Goal: Transaction & Acquisition: Purchase product/service

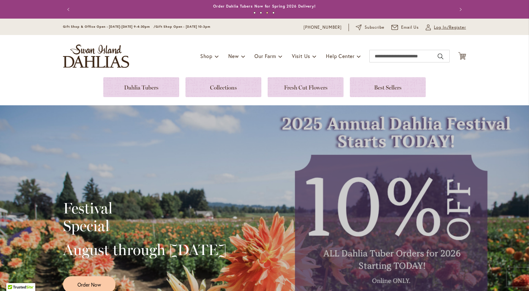
click at [442, 27] on span "Log In/Register" at bounding box center [450, 27] width 32 height 6
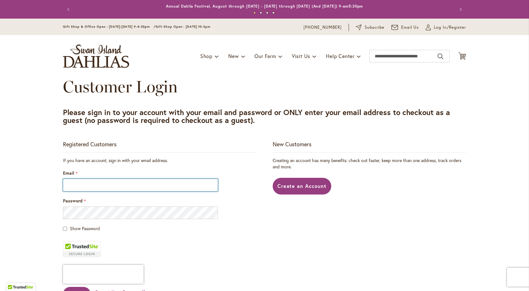
click at [155, 184] on input "Email" at bounding box center [140, 184] width 155 height 13
type input "**********"
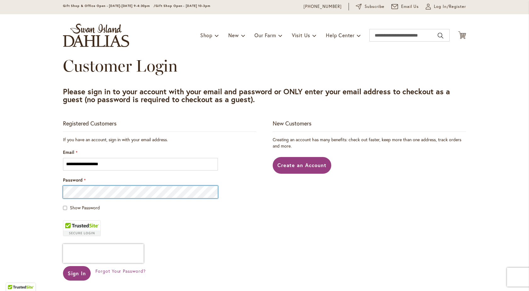
scroll to position [31, 0]
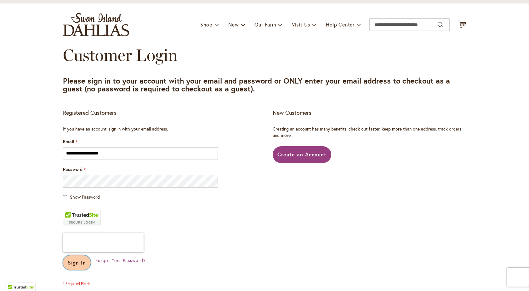
click at [72, 262] on span "Sign In" at bounding box center [77, 262] width 18 height 7
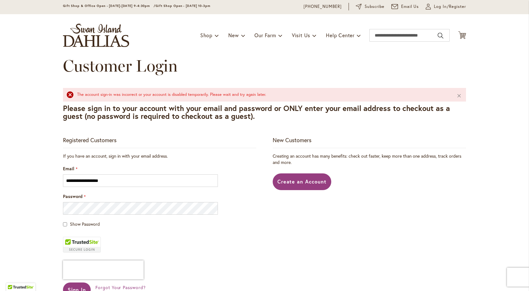
scroll to position [31, 0]
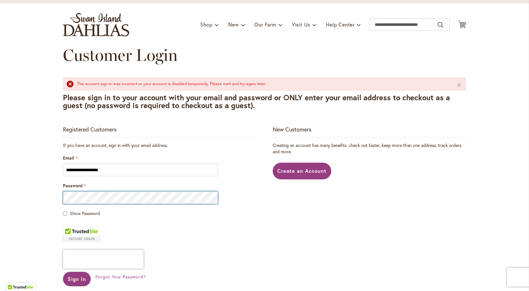
click at [63, 271] on button "Sign In" at bounding box center [77, 278] width 28 height 14
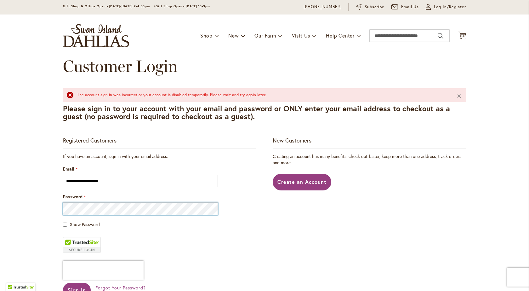
scroll to position [31, 0]
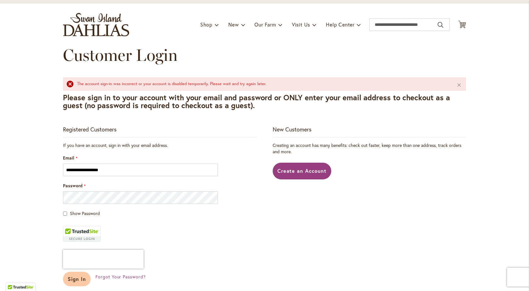
click at [77, 279] on span "Sign In" at bounding box center [77, 278] width 18 height 7
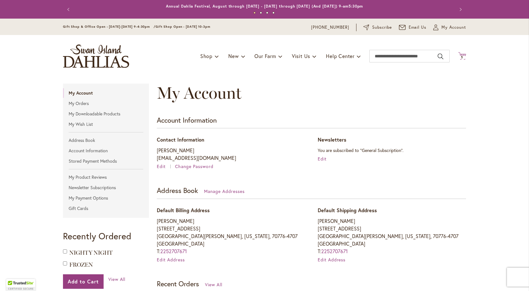
click at [461, 56] on span "5 5 items" at bounding box center [462, 57] width 6 height 3
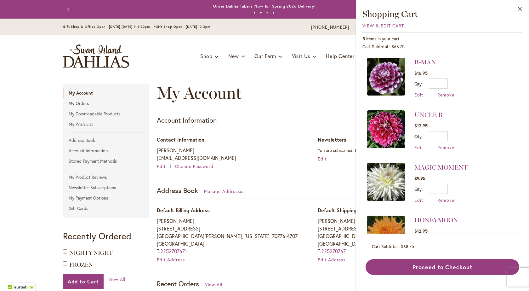
click at [390, 76] on img at bounding box center [386, 77] width 38 height 38
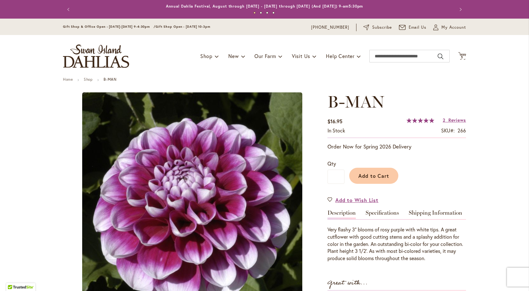
type input "*****"
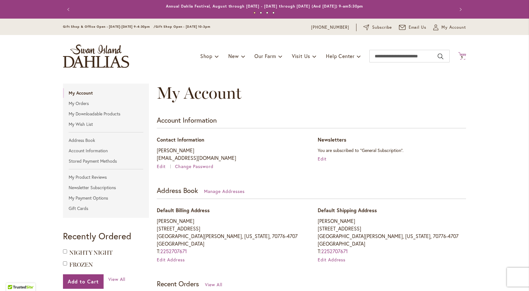
click at [461, 56] on span "5" at bounding box center [462, 57] width 2 height 4
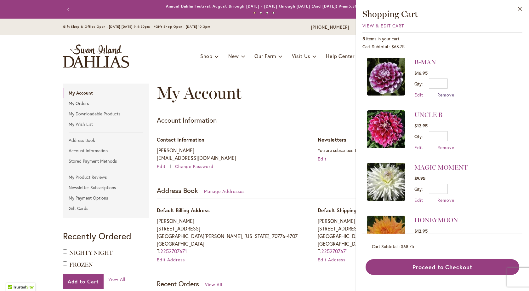
click at [448, 95] on span "Remove" at bounding box center [445, 95] width 17 height 6
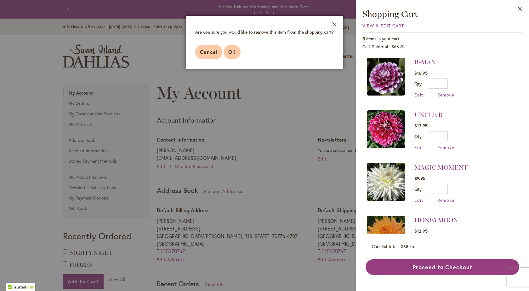
click at [234, 52] on span "OK" at bounding box center [232, 51] width 8 height 7
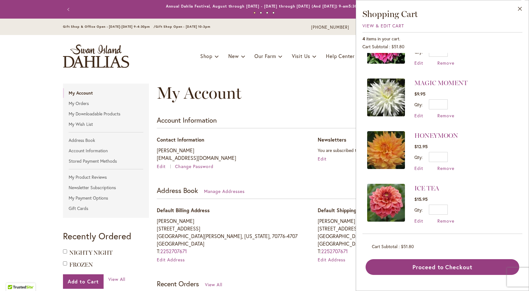
scroll to position [0, 0]
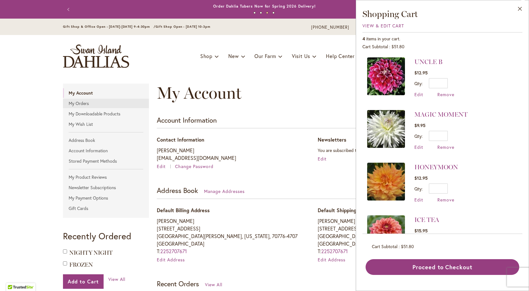
click at [79, 102] on link "My Orders" at bounding box center [106, 103] width 86 height 9
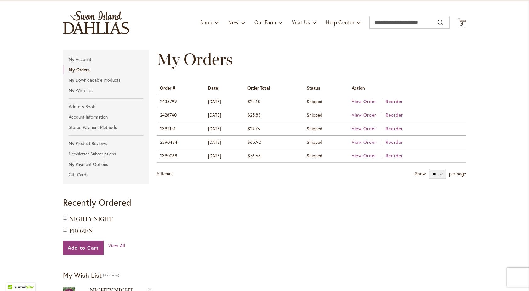
scroll to position [31, 0]
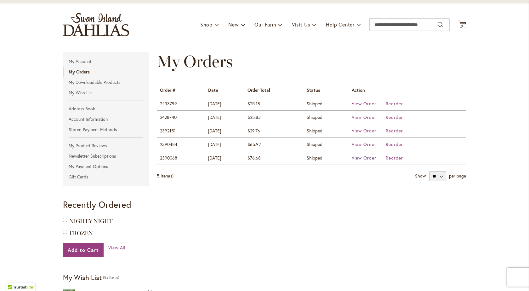
click at [371, 158] on span "View Order" at bounding box center [364, 158] width 25 height 6
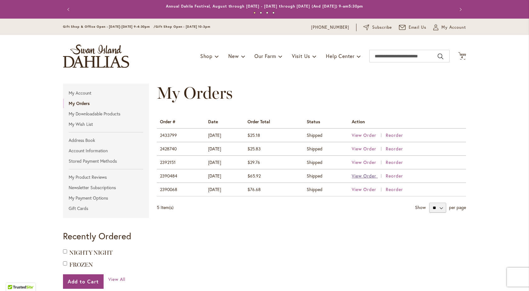
click at [357, 174] on span "View Order" at bounding box center [364, 175] width 25 height 6
click at [361, 161] on span "View Order" at bounding box center [364, 162] width 25 height 6
click at [356, 148] on span "View Order" at bounding box center [364, 148] width 25 height 6
click at [362, 135] on span "View Order" at bounding box center [364, 135] width 25 height 6
click at [410, 55] on input "Search" at bounding box center [409, 56] width 80 height 13
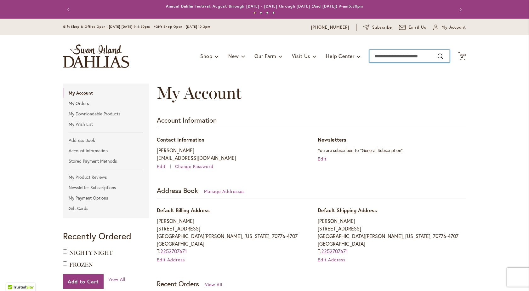
click at [410, 55] on input "Search" at bounding box center [409, 56] width 80 height 13
type input "******"
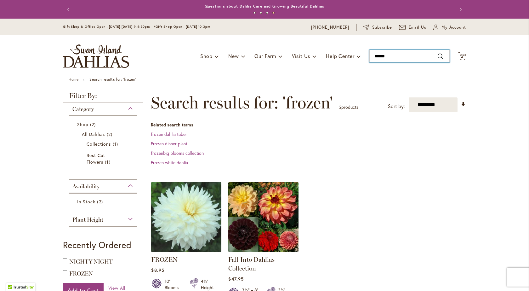
drag, startPoint x: 390, startPoint y: 54, endPoint x: 370, endPoint y: 61, distance: 21.4
click at [370, 61] on input "******" at bounding box center [409, 56] width 80 height 13
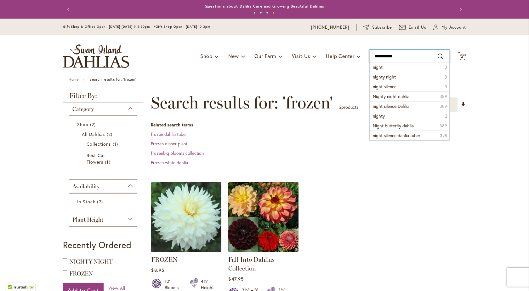
type input "**********"
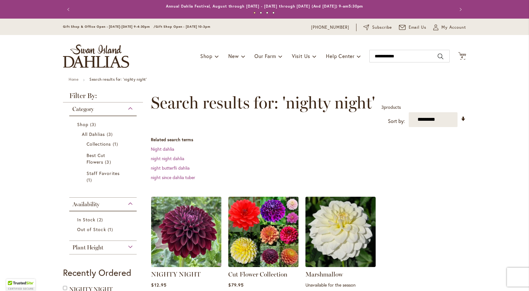
scroll to position [31, 0]
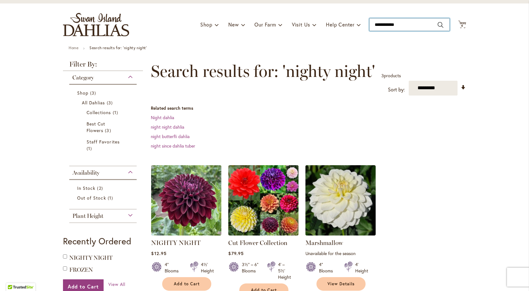
drag, startPoint x: 399, startPoint y: 25, endPoint x: 370, endPoint y: 25, distance: 29.0
click at [370, 25] on input "**********" at bounding box center [409, 24] width 80 height 13
type input "*"
type input "*******"
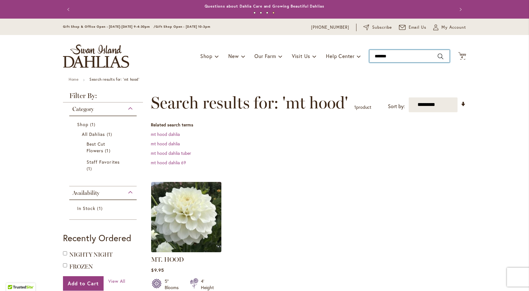
drag, startPoint x: 395, startPoint y: 54, endPoint x: 366, endPoint y: 55, distance: 29.0
click at [366, 55] on div "Toggle Nav Shop Dahlia Tubers Collections Fresh Cut Dahlias Gardening Supplies …" at bounding box center [264, 56] width 415 height 42
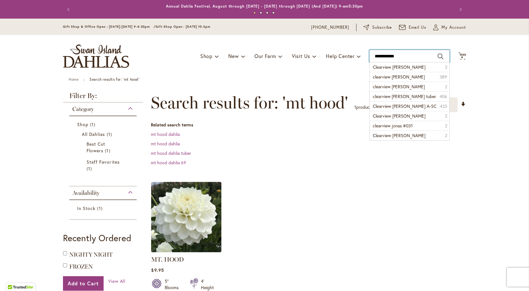
type input "**********"
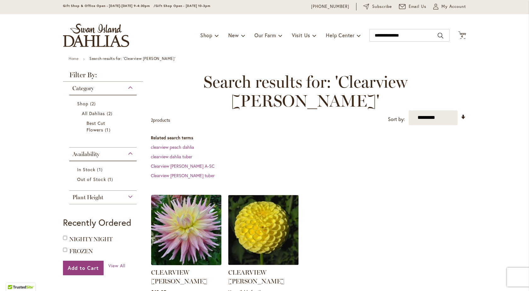
scroll to position [31, 0]
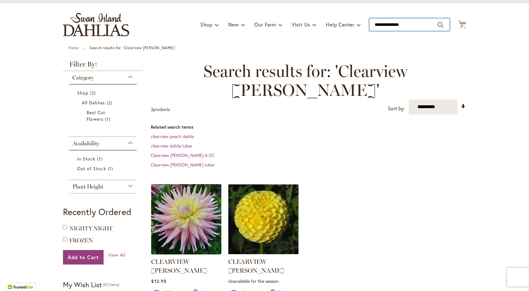
drag, startPoint x: 422, startPoint y: 24, endPoint x: 362, endPoint y: 28, distance: 60.0
click at [362, 28] on div "Toggle Nav Shop Dahlia Tubers Collections Fresh Cut Dahlias Gardening Supplies …" at bounding box center [264, 24] width 415 height 42
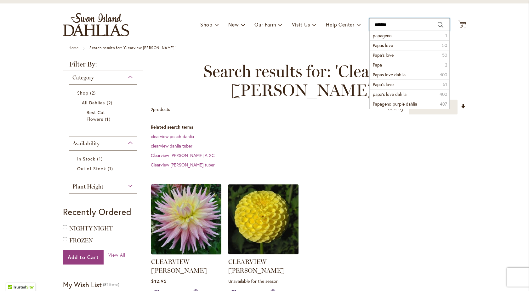
type input "********"
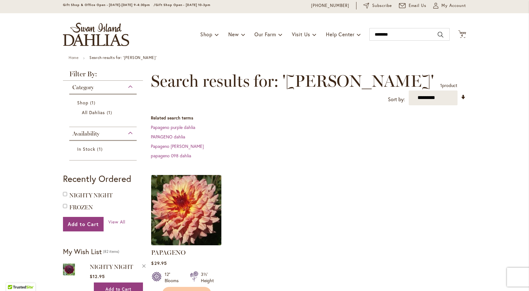
scroll to position [31, 0]
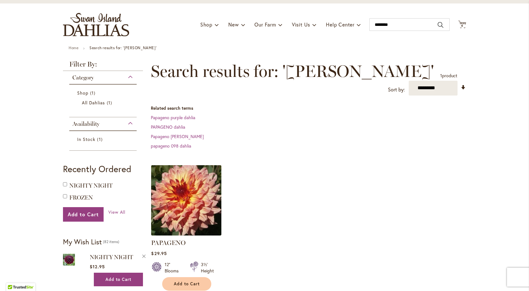
click at [183, 188] on img at bounding box center [187, 200] width 74 height 74
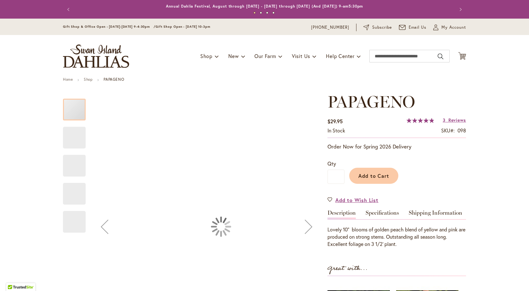
type input "*****"
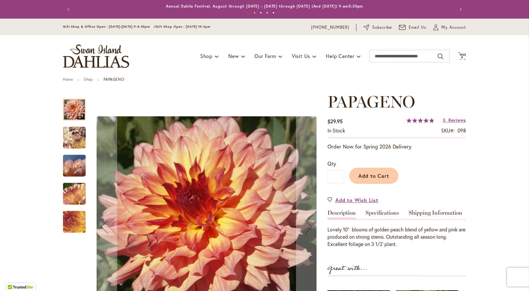
click at [71, 192] on img "Papageno" at bounding box center [74, 194] width 45 height 34
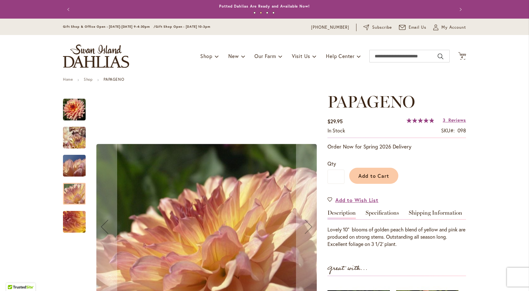
click at [73, 219] on img "Papageno" at bounding box center [74, 222] width 45 height 34
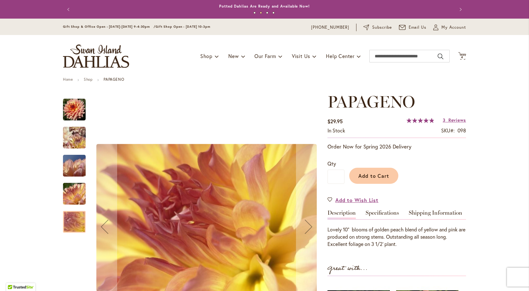
click at [73, 138] on img "Papageno" at bounding box center [74, 137] width 45 height 43
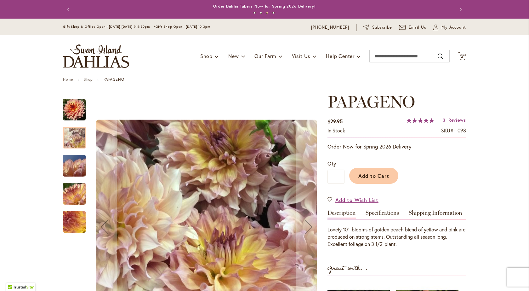
click at [75, 111] on img "Papageno" at bounding box center [74, 109] width 23 height 23
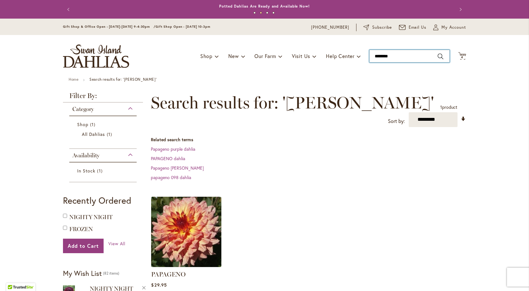
drag, startPoint x: 394, startPoint y: 54, endPoint x: 364, endPoint y: 57, distance: 30.0
click at [364, 57] on div "Toggle Nav Shop Dahlia Tubers Collections Fresh Cut Dahlias Gardening Supplies …" at bounding box center [264, 56] width 415 height 42
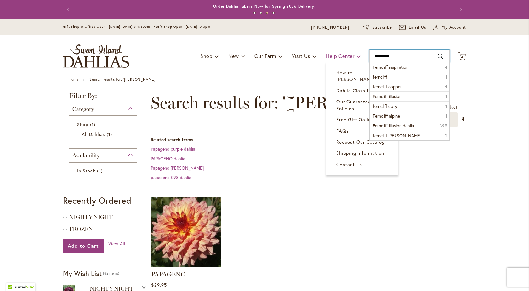
type input "**********"
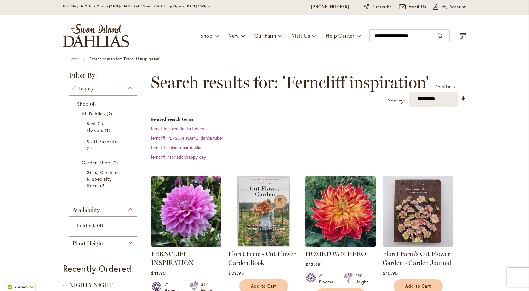
scroll to position [31, 0]
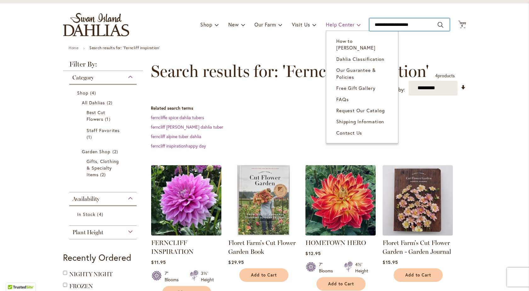
drag, startPoint x: 414, startPoint y: 24, endPoint x: 357, endPoint y: 22, distance: 57.0
click at [357, 22] on div "Toggle Nav Shop Dahlia Tubers Collections Fresh Cut Dahlias Gardening Supplies …" at bounding box center [264, 24] width 415 height 42
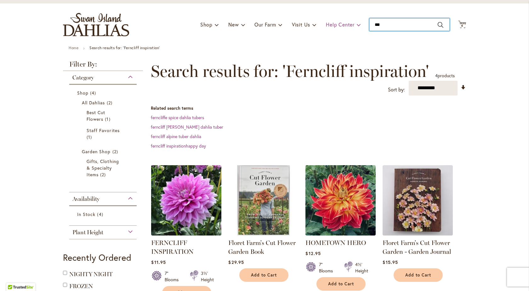
type input "****"
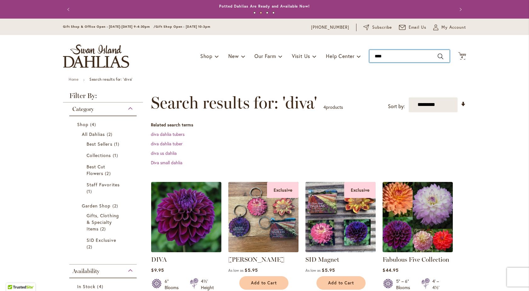
drag, startPoint x: 389, startPoint y: 56, endPoint x: 370, endPoint y: 58, distance: 19.0
click at [370, 58] on input "****" at bounding box center [409, 56] width 80 height 13
type input "****"
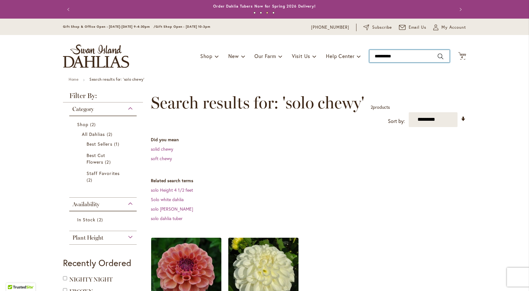
drag, startPoint x: 397, startPoint y: 54, endPoint x: 369, endPoint y: 55, distance: 28.1
click at [369, 55] on input "**********" at bounding box center [409, 56] width 80 height 13
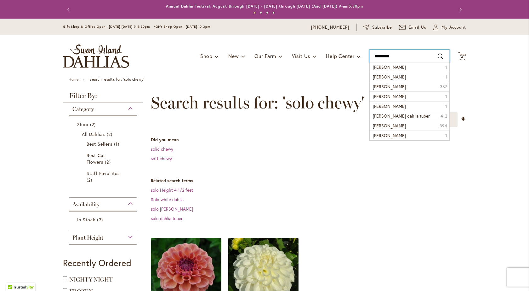
type input "**********"
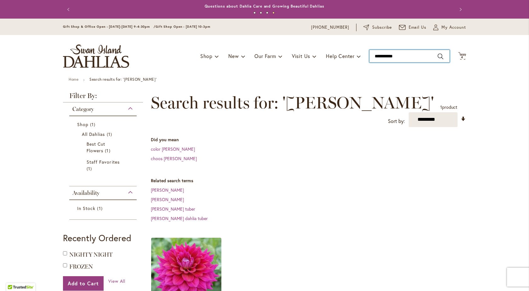
drag, startPoint x: 398, startPoint y: 57, endPoint x: 372, endPoint y: 57, distance: 26.4
click at [372, 57] on input "**********" at bounding box center [409, 56] width 80 height 13
type input "********"
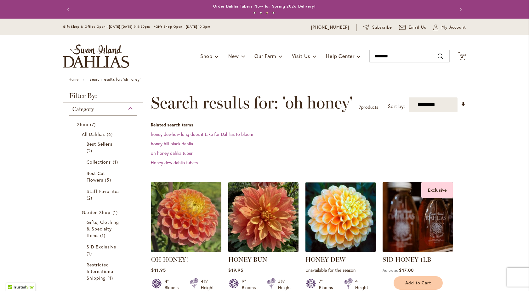
click at [179, 214] on img at bounding box center [187, 217] width 74 height 74
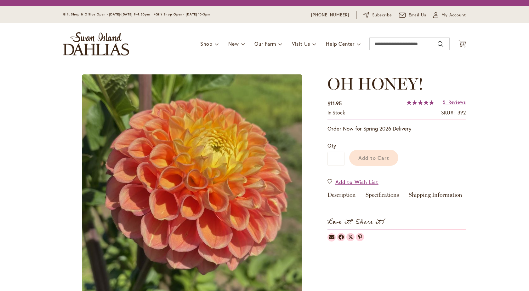
type input "*****"
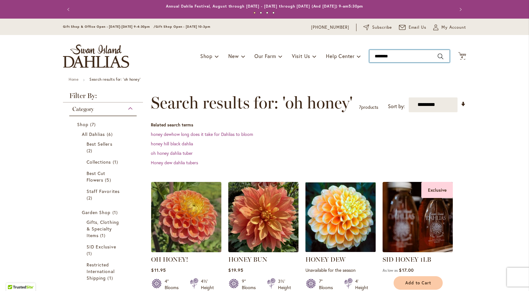
click at [394, 56] on input "********" at bounding box center [409, 56] width 80 height 13
type input "*"
type input "******"
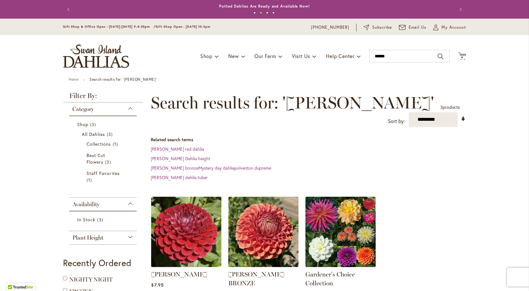
click at [183, 213] on img at bounding box center [187, 232] width 74 height 74
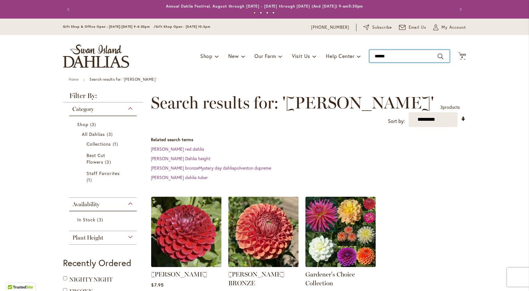
drag, startPoint x: 389, startPoint y: 55, endPoint x: 360, endPoint y: 57, distance: 29.0
click at [360, 57] on div "Toggle Nav Shop Dahlia Tubers Collections Fresh Cut Dahlias Gardening Supplies …" at bounding box center [264, 56] width 415 height 42
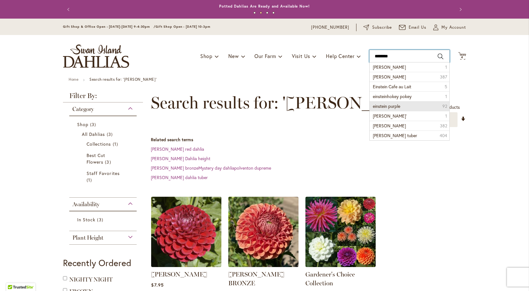
type input "**********"
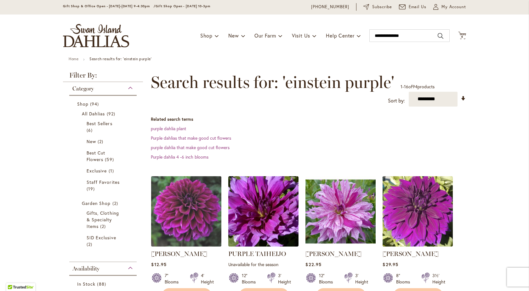
scroll to position [31, 0]
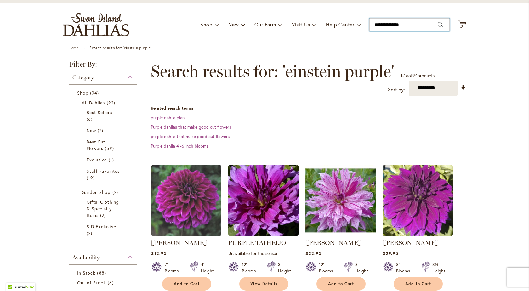
drag, startPoint x: 410, startPoint y: 25, endPoint x: 370, endPoint y: 28, distance: 40.0
click at [370, 28] on input "**********" at bounding box center [409, 24] width 80 height 13
type input "**********"
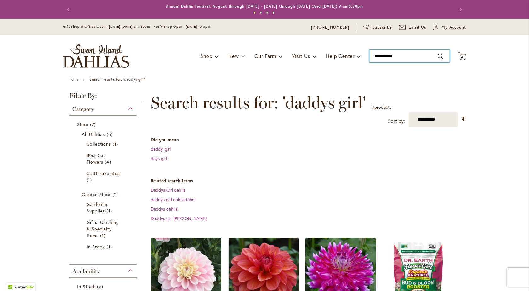
drag, startPoint x: 398, startPoint y: 54, endPoint x: 370, endPoint y: 58, distance: 28.2
click at [370, 58] on input "**********" at bounding box center [409, 56] width 80 height 13
type input "********"
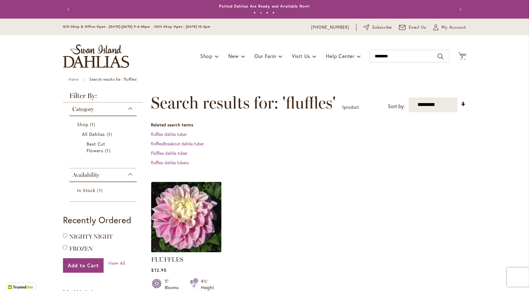
click at [178, 235] on img at bounding box center [187, 217] width 74 height 74
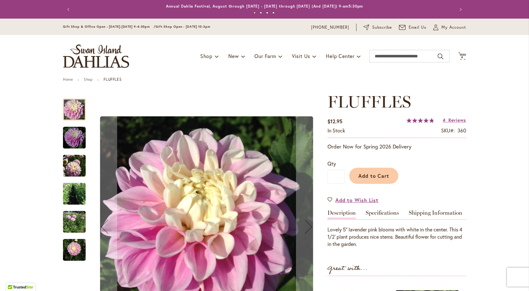
click at [68, 139] on img "FLUFFLES" at bounding box center [74, 137] width 23 height 23
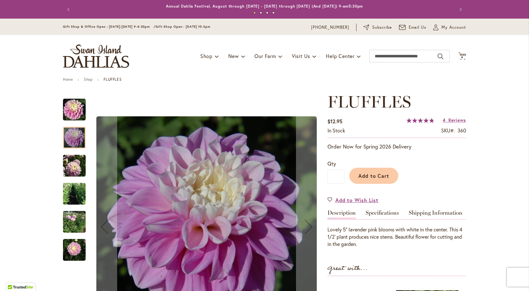
click at [71, 168] on img "FLUFFLES" at bounding box center [74, 165] width 23 height 23
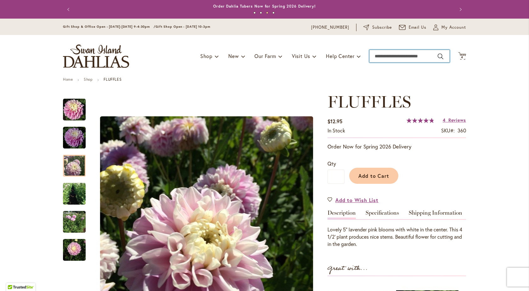
click at [409, 52] on input "Search" at bounding box center [409, 56] width 80 height 13
type input "**********"
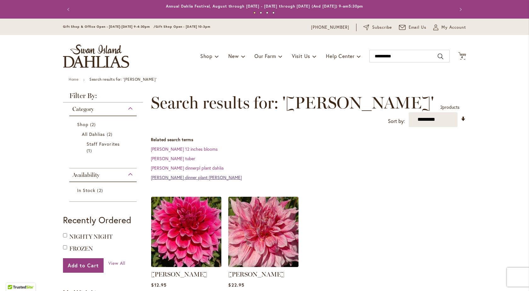
scroll to position [31, 0]
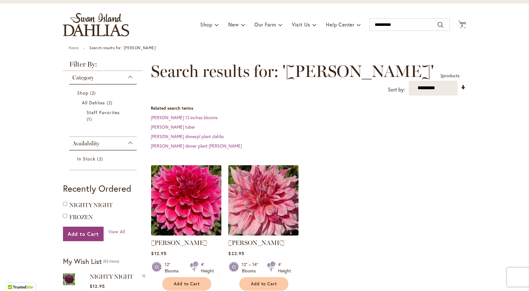
click at [193, 185] on img at bounding box center [187, 200] width 74 height 74
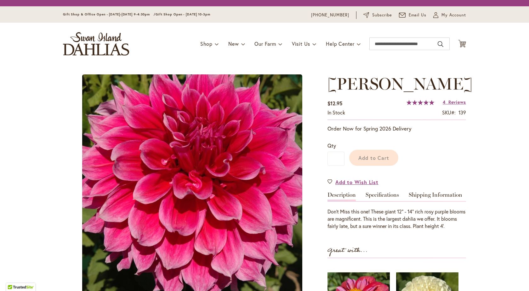
type input "*****"
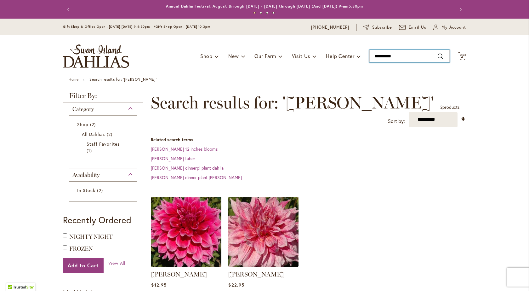
drag, startPoint x: 401, startPoint y: 56, endPoint x: 364, endPoint y: 59, distance: 36.9
click at [364, 59] on div "Toggle Nav Shop Dahlia Tubers Collections Fresh Cut Dahlias Gardening Supplies …" at bounding box center [264, 56] width 415 height 42
type input "**********"
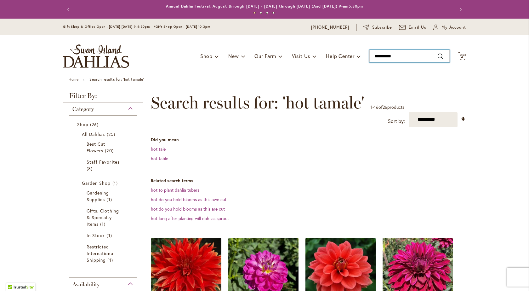
drag, startPoint x: 398, startPoint y: 56, endPoint x: 365, endPoint y: 55, distance: 32.7
click at [365, 55] on div "Toggle Nav Shop Dahlia Tubers Collections Fresh Cut Dahlias Gardening Supplies …" at bounding box center [264, 56] width 415 height 42
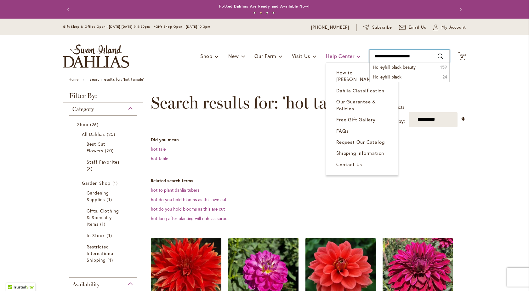
type input "**********"
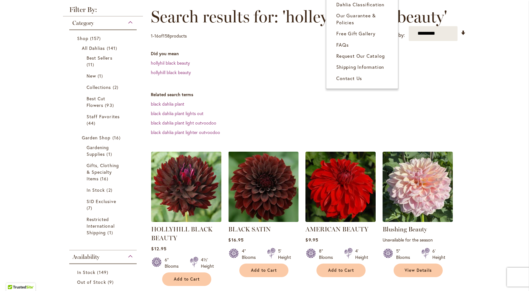
scroll to position [94, 0]
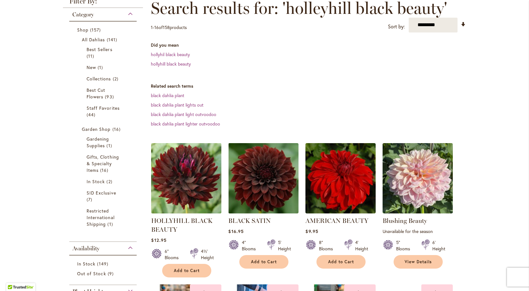
click at [194, 190] on img at bounding box center [187, 178] width 74 height 74
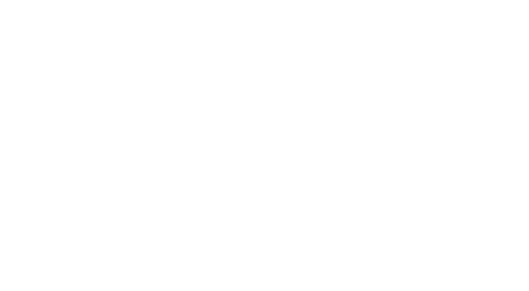
type input "*****"
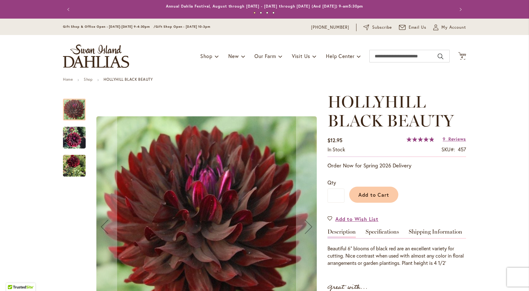
click at [74, 135] on img "HOLLYHILL BLACK BEAUTY" at bounding box center [74, 137] width 23 height 30
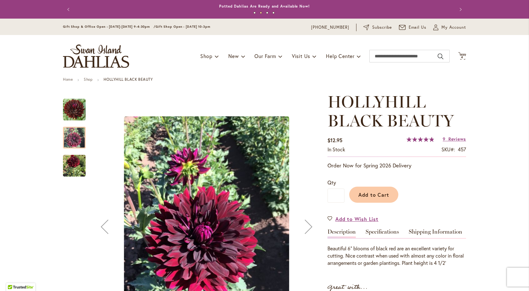
click at [75, 170] on img "HOLLYHILL BLACK BEAUTY" at bounding box center [74, 165] width 23 height 29
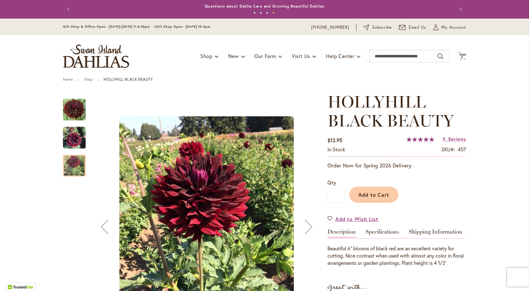
click at [74, 109] on img "HOLLYHILL BLACK BEAUTY" at bounding box center [74, 109] width 23 height 23
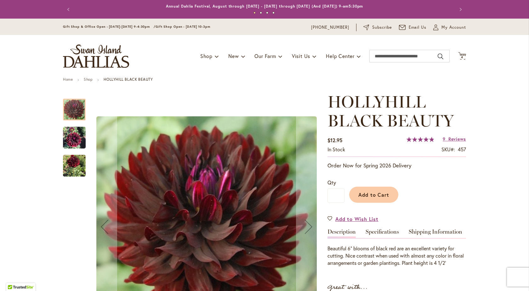
click at [69, 137] on img "HOLLYHILL BLACK BEAUTY" at bounding box center [74, 137] width 23 height 30
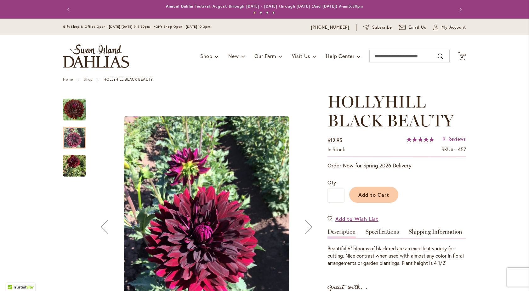
click at [76, 165] on img "HOLLYHILL BLACK BEAUTY" at bounding box center [74, 165] width 23 height 29
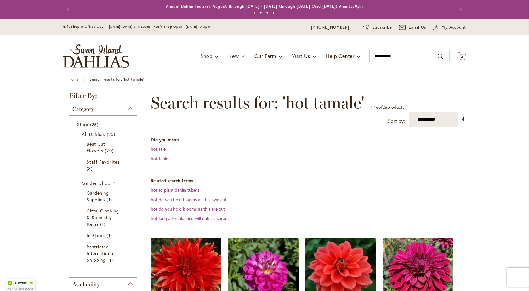
click at [461, 56] on span "4" at bounding box center [462, 57] width 2 height 4
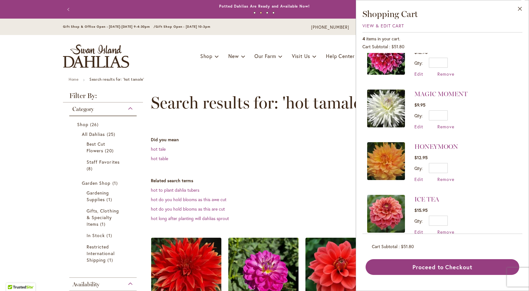
scroll to position [32, 0]
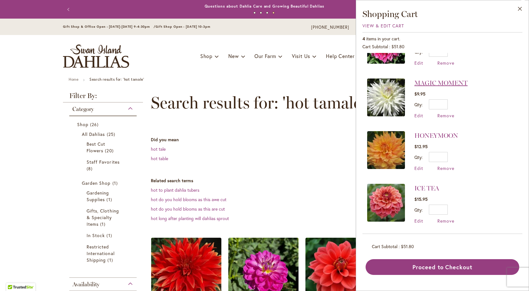
click at [425, 82] on link "MAGIC MOMENT" at bounding box center [440, 83] width 53 height 8
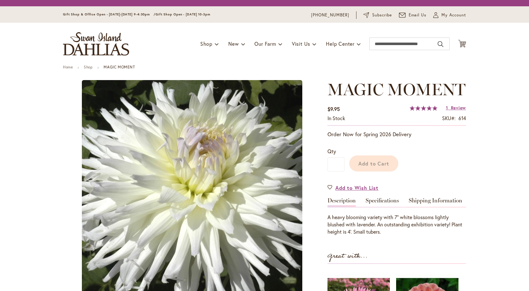
type input "*****"
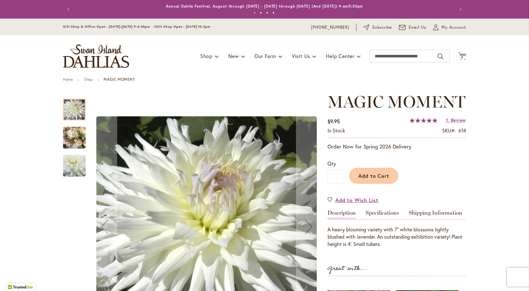
click at [72, 139] on img "MAGIC MOMENT" at bounding box center [74, 137] width 23 height 30
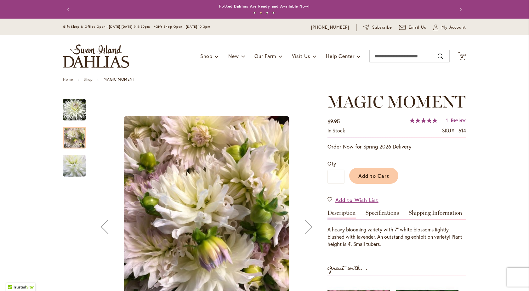
click at [74, 163] on img "MAGIC MOMENT" at bounding box center [75, 165] width 44 height 43
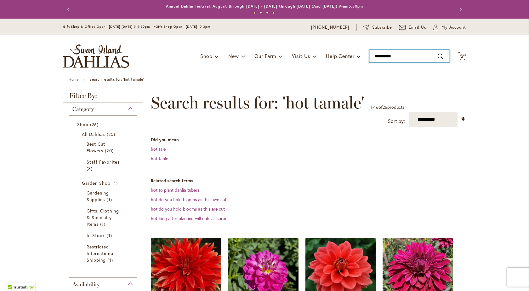
type input "**********"
drag, startPoint x: 406, startPoint y: 55, endPoint x: 367, endPoint y: 55, distance: 39.3
click at [369, 55] on input "**********" at bounding box center [409, 56] width 80 height 13
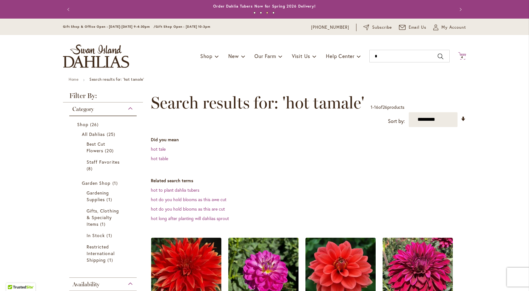
click at [460, 55] on icon "Cart .cls-1 { fill: #231f20; }" at bounding box center [462, 56] width 8 height 8
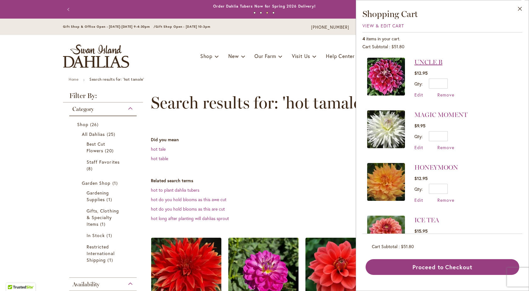
click at [422, 62] on link "UNCLE B" at bounding box center [428, 62] width 28 height 8
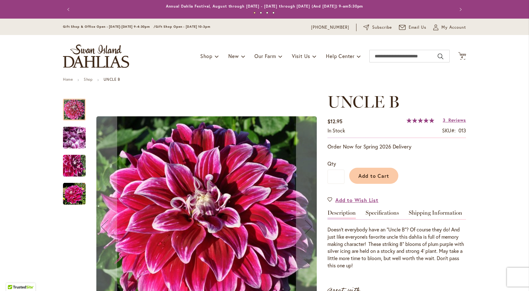
click at [66, 132] on img "Uncle B" at bounding box center [74, 138] width 45 height 34
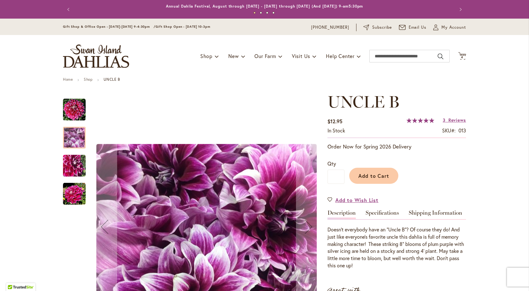
click at [67, 168] on img "Uncle B" at bounding box center [74, 165] width 23 height 23
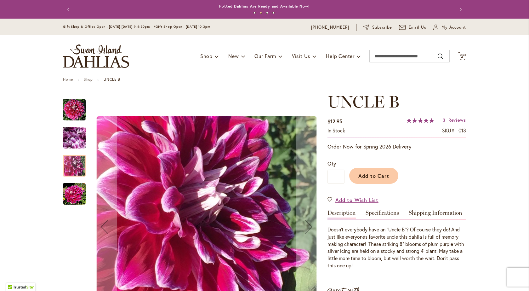
click at [66, 196] on img "Uncle B" at bounding box center [74, 193] width 23 height 23
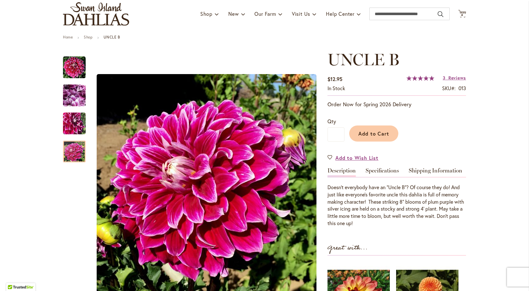
scroll to position [31, 0]
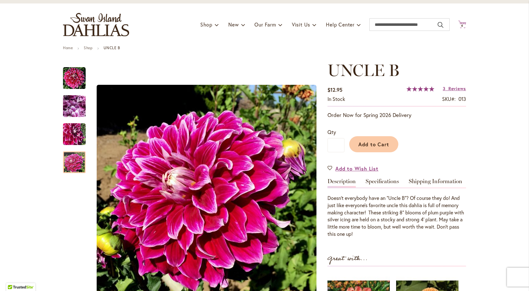
click at [461, 24] on span "4" at bounding box center [462, 26] width 2 height 4
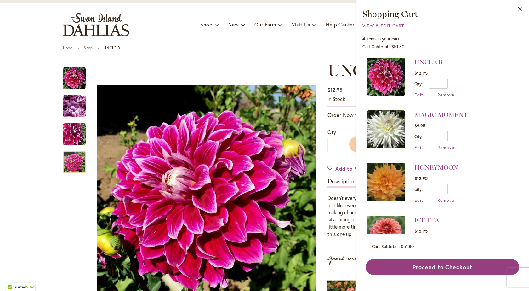
click at [385, 178] on img at bounding box center [386, 182] width 38 height 38
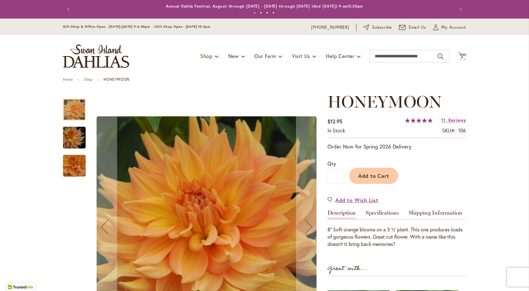
click at [72, 136] on img "Honeymoon" at bounding box center [74, 137] width 45 height 30
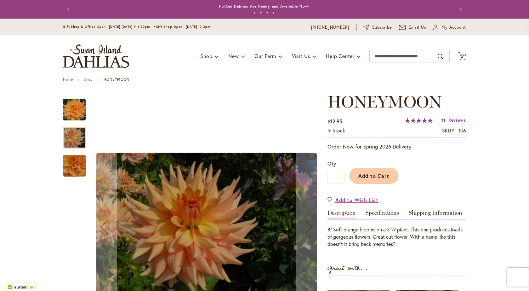
click at [68, 167] on img "Honeymoon" at bounding box center [74, 165] width 45 height 42
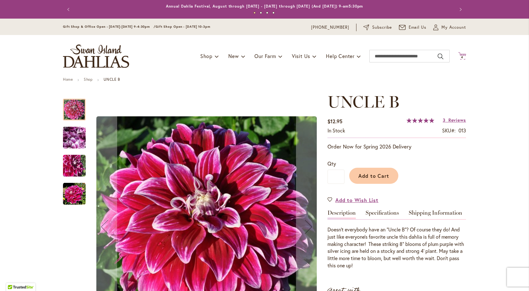
click at [461, 56] on span "4" at bounding box center [462, 57] width 2 height 4
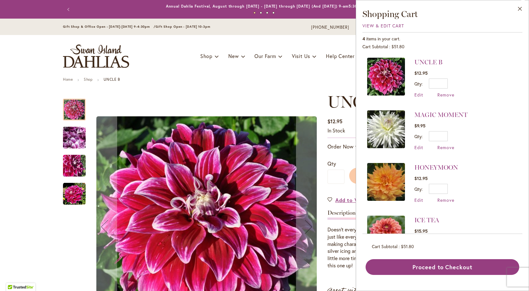
click at [389, 221] on img at bounding box center [386, 234] width 38 height 38
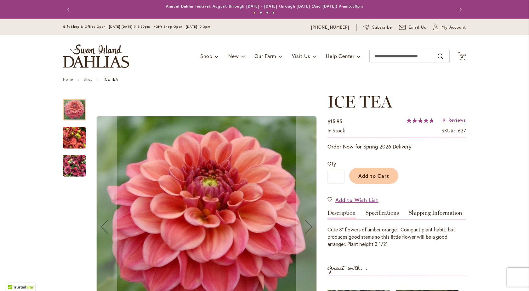
click at [74, 109] on div at bounding box center [74, 110] width 23 height 22
click at [74, 140] on img "ICE TEA" at bounding box center [74, 137] width 23 height 30
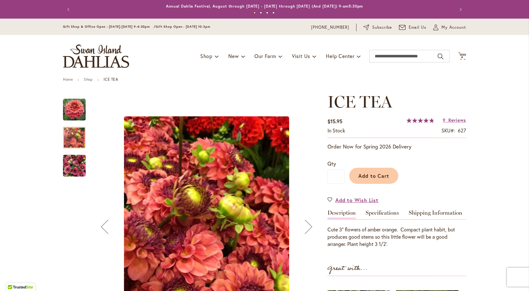
click at [69, 163] on img "ICE TEA" at bounding box center [74, 165] width 23 height 30
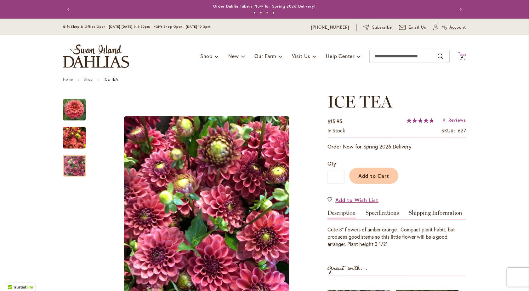
click at [461, 56] on span "4" at bounding box center [462, 57] width 2 height 4
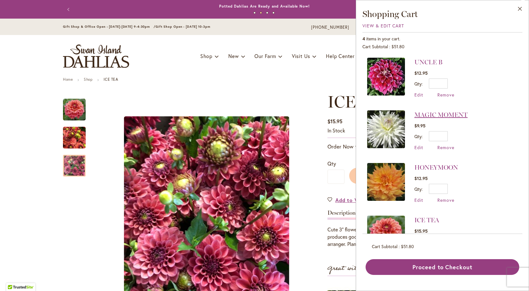
click at [428, 115] on link "MAGIC MOMENT" at bounding box center [440, 115] width 53 height 8
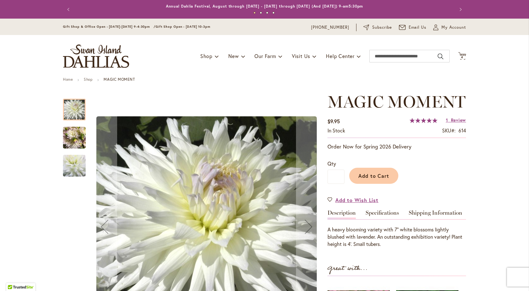
click at [68, 134] on img "MAGIC MOMENT" at bounding box center [74, 137] width 23 height 30
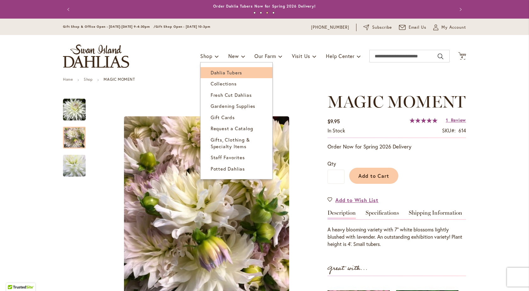
click at [211, 73] on span "Dahlia Tubers" at bounding box center [226, 72] width 31 height 6
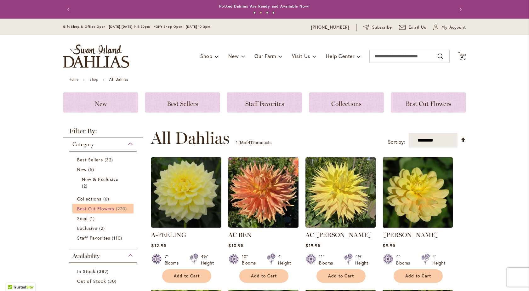
click at [99, 207] on span "Best Cut Flowers" at bounding box center [95, 208] width 37 height 6
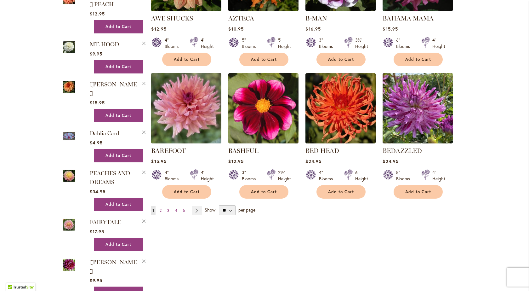
scroll to position [472, 0]
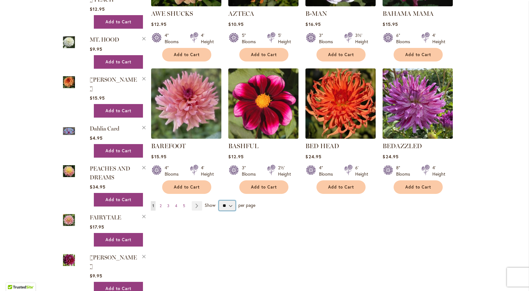
click at [229, 204] on select "** ** ** **" at bounding box center [227, 205] width 17 height 10
select select "**"
click at [219, 200] on select "** ** ** **" at bounding box center [227, 205] width 17 height 10
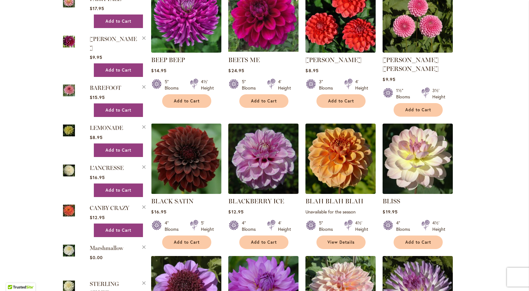
scroll to position [787, 0]
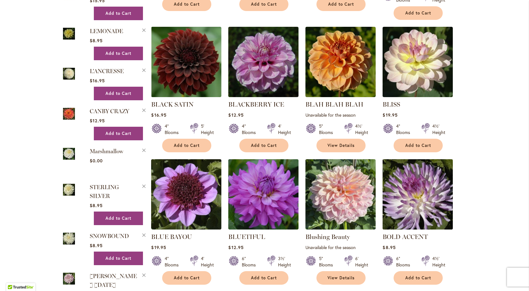
click at [414, 188] on img at bounding box center [418, 194] width 74 height 74
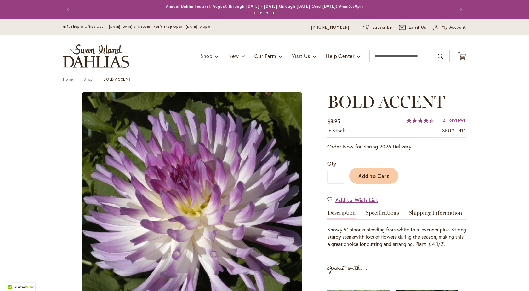
type input "*****"
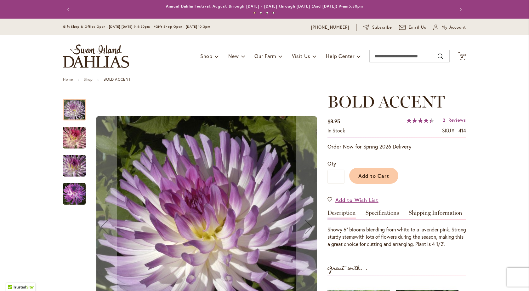
click at [73, 137] on img "BOLD ACCENT" at bounding box center [74, 137] width 45 height 30
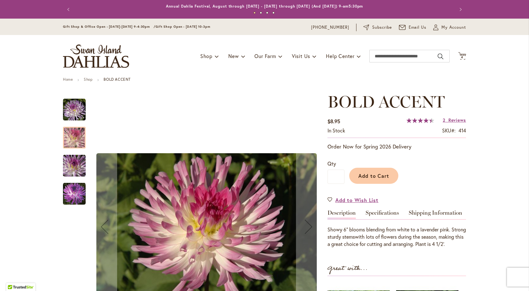
click at [71, 168] on img "BOLD ACCENT" at bounding box center [74, 165] width 45 height 30
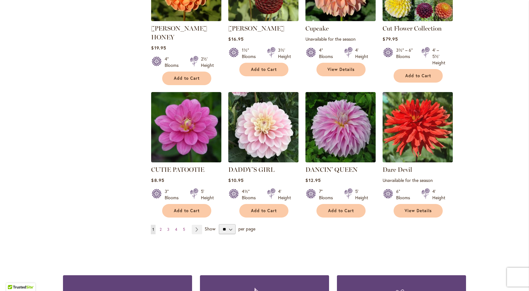
scroll to position [2109, 0]
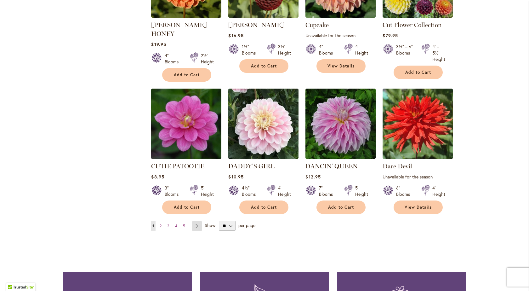
click at [196, 221] on link "Page Next" at bounding box center [197, 225] width 10 height 9
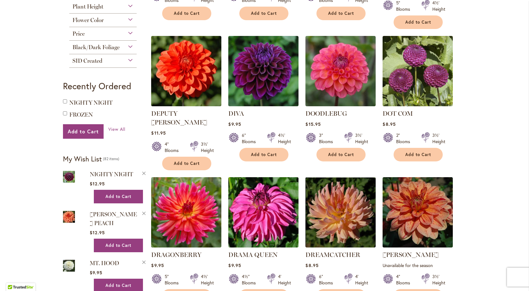
scroll to position [252, 0]
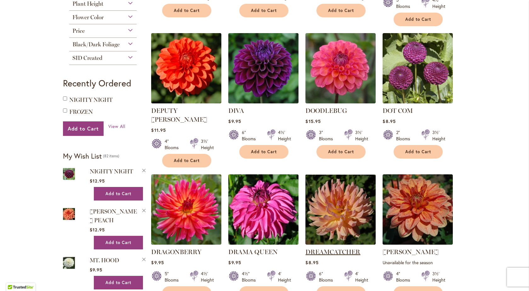
click at [336, 248] on link "DREAMCATCHER" at bounding box center [332, 252] width 55 height 8
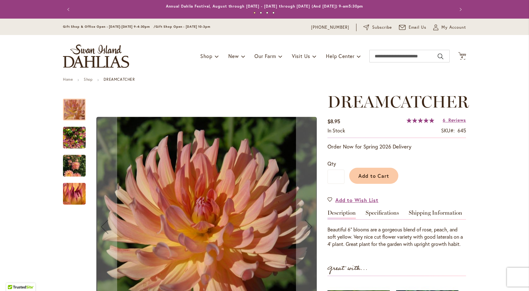
click at [77, 140] on img "Dreamcatcher" at bounding box center [74, 137] width 23 height 30
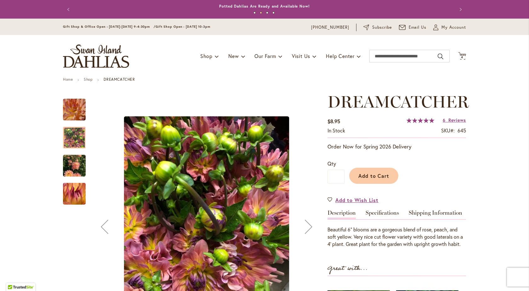
click at [75, 167] on img "Dreamcatcher" at bounding box center [74, 165] width 23 height 30
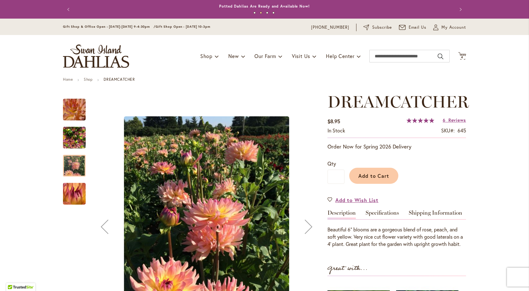
click at [73, 189] on img "Dreamcatcher" at bounding box center [74, 193] width 45 height 43
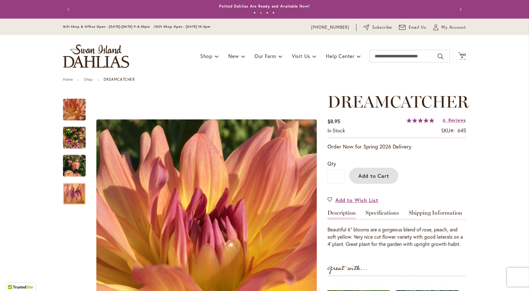
click at [376, 173] on span "Add to Cart" at bounding box center [373, 175] width 31 height 7
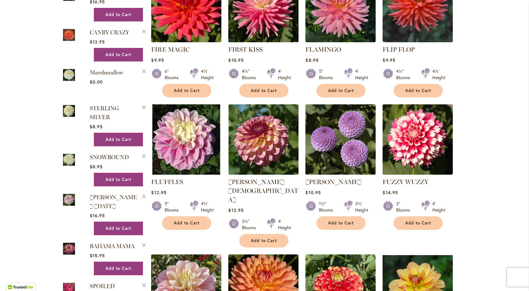
scroll to position [944, 0]
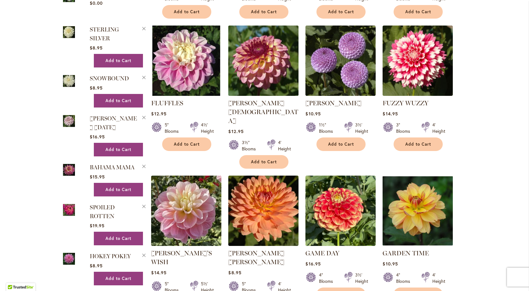
click at [260, 42] on img at bounding box center [264, 61] width 74 height 74
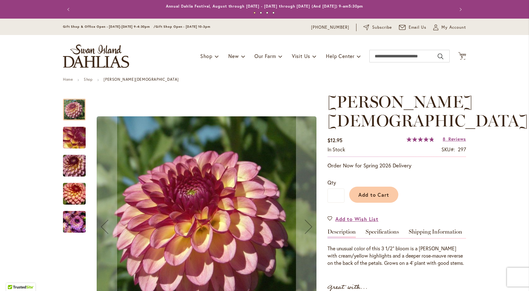
click at [72, 134] on img "Foxy Lady" at bounding box center [74, 138] width 45 height 34
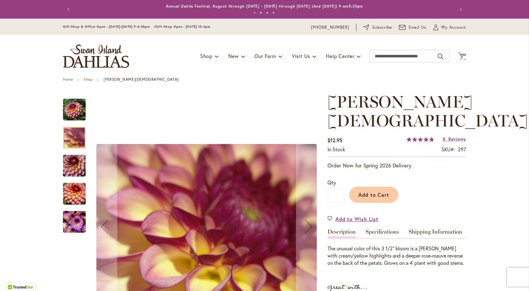
click at [72, 163] on img "Foxy Lady" at bounding box center [74, 165] width 45 height 30
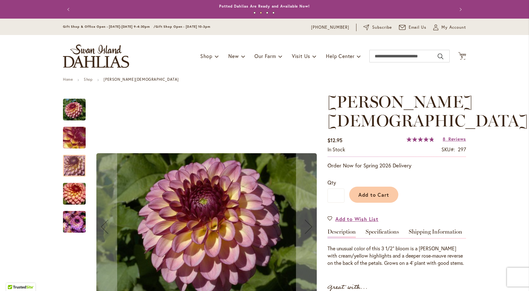
click at [72, 200] on img "Foxy Lady" at bounding box center [74, 193] width 45 height 30
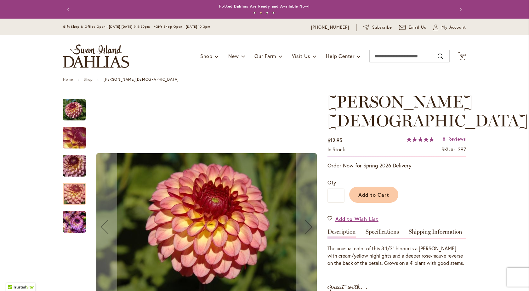
click at [75, 223] on img "Foxy Lady" at bounding box center [74, 221] width 23 height 30
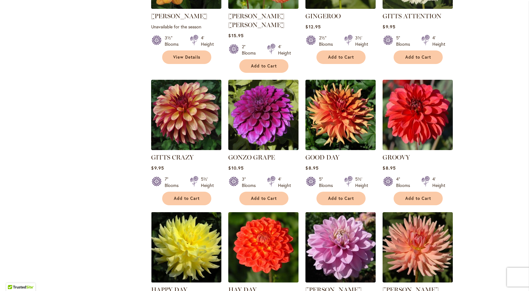
scroll to position [1479, 0]
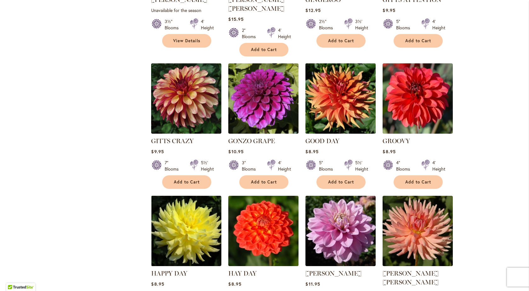
click at [333, 61] on img at bounding box center [341, 98] width 74 height 74
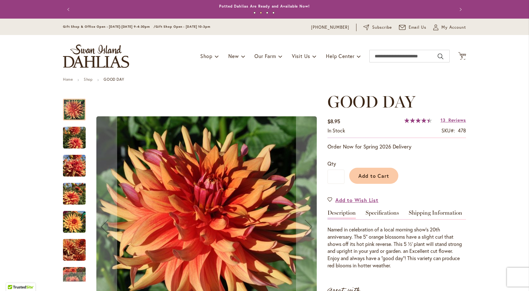
click at [70, 134] on img "GOOD DAY" at bounding box center [74, 137] width 23 height 30
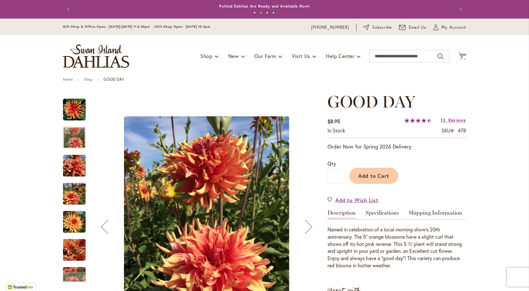
click at [74, 170] on img "GOOD DAY" at bounding box center [74, 165] width 23 height 23
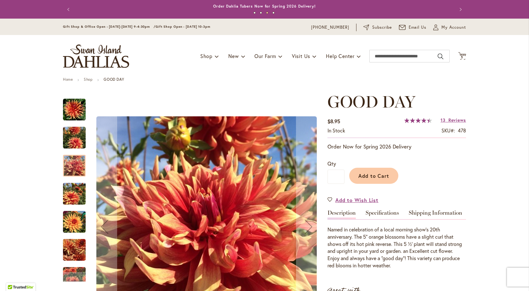
click at [72, 197] on img "GOOD DAY" at bounding box center [74, 193] width 23 height 30
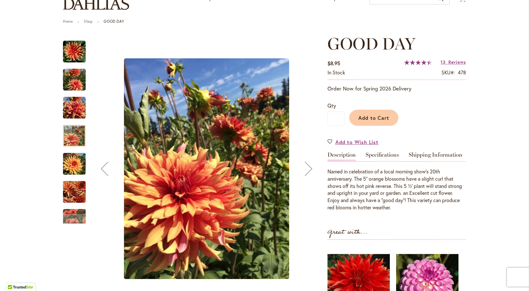
scroll to position [63, 0]
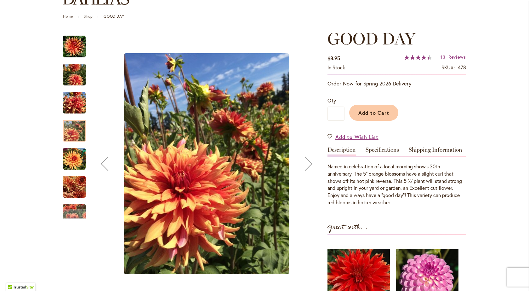
click at [67, 160] on img "GOOD DAY" at bounding box center [74, 158] width 23 height 23
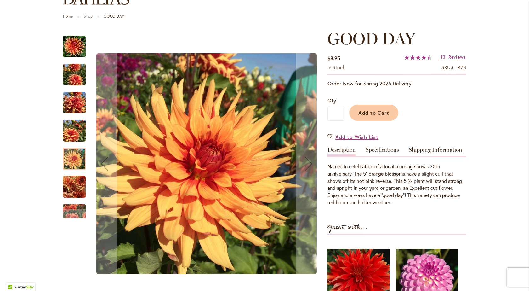
click at [71, 192] on img "GOOD DAY" at bounding box center [74, 187] width 23 height 30
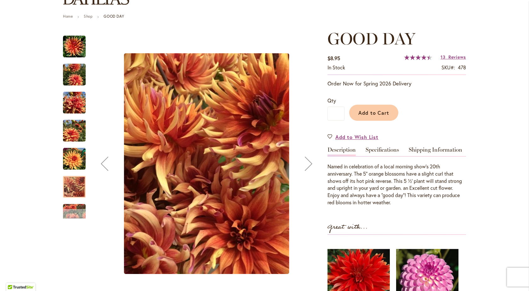
click at [70, 215] on div "Next" at bounding box center [74, 213] width 9 height 9
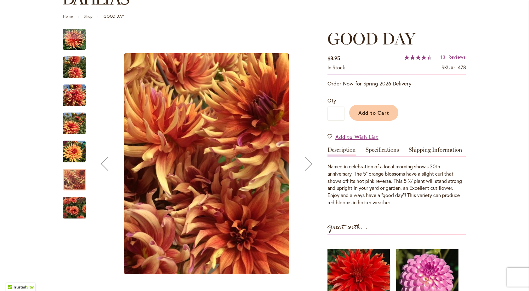
click at [74, 209] on img "GOOD DAY" at bounding box center [74, 207] width 23 height 30
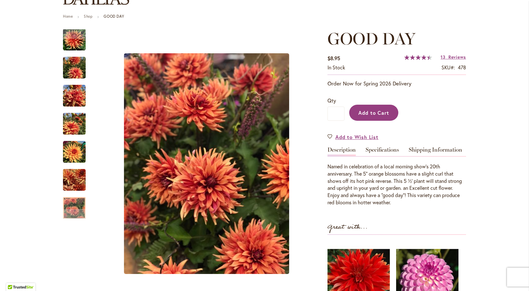
click at [372, 111] on span "Add to Cart" at bounding box center [373, 112] width 31 height 7
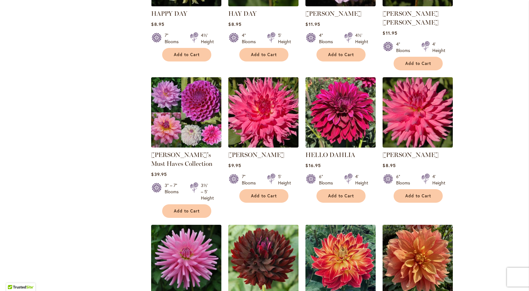
scroll to position [1763, 0]
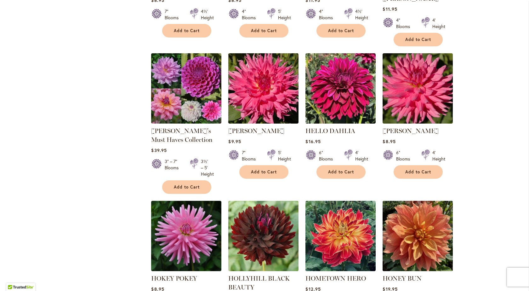
click at [413, 199] on img at bounding box center [418, 236] width 74 height 74
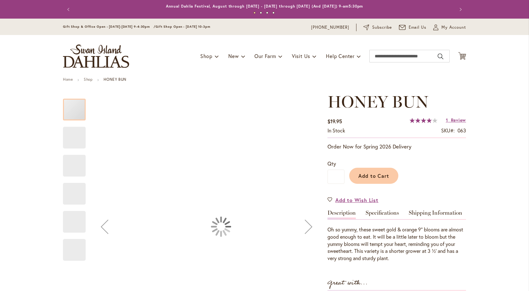
type input "*****"
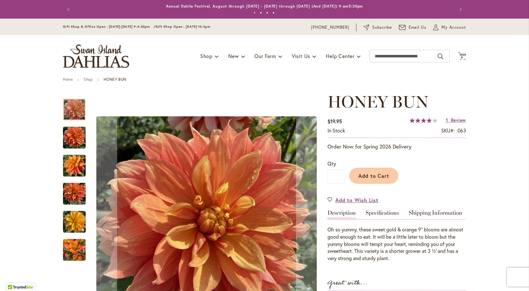
click at [73, 137] on img "Honey Bun" at bounding box center [74, 137] width 23 height 30
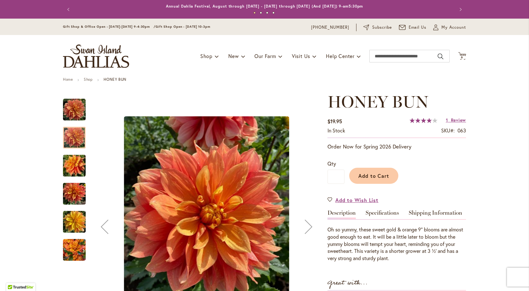
click at [73, 165] on img "Honey Bun" at bounding box center [74, 165] width 23 height 30
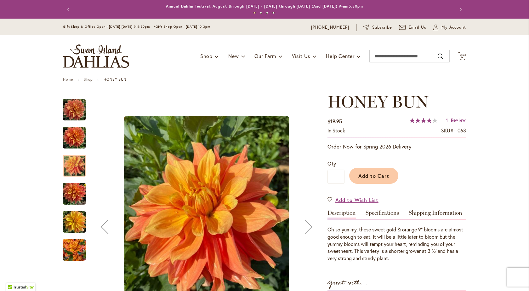
click at [74, 192] on img "Honey Bun" at bounding box center [74, 193] width 23 height 30
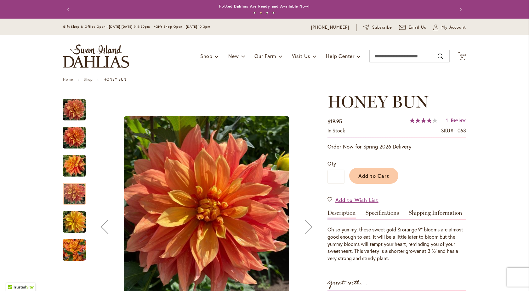
click at [75, 220] on img "Honey Bun" at bounding box center [74, 221] width 23 height 30
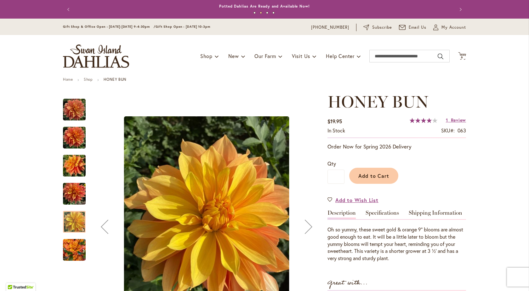
click at [71, 250] on img "Honey Bun" at bounding box center [74, 249] width 23 height 30
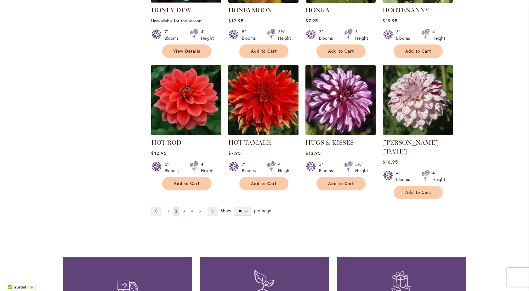
scroll to position [2172, 0]
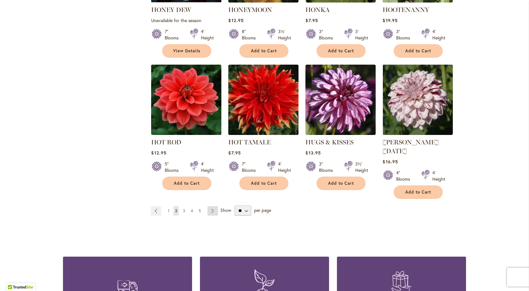
click at [208, 206] on link "Page Next" at bounding box center [212, 210] width 10 height 9
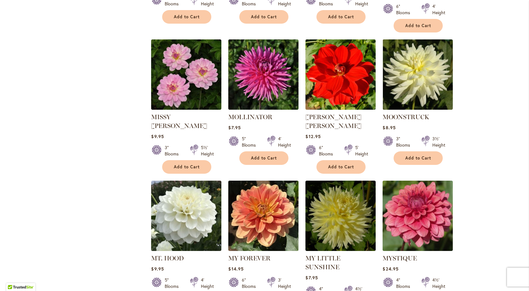
scroll to position [2049, 0]
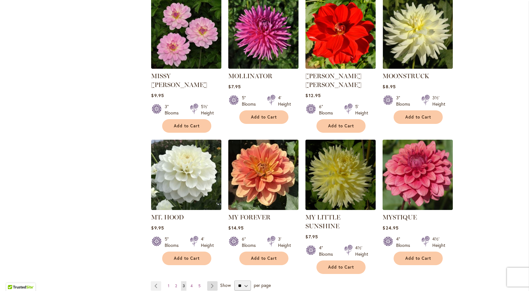
click at [210, 281] on link "Page Next" at bounding box center [212, 285] width 10 height 9
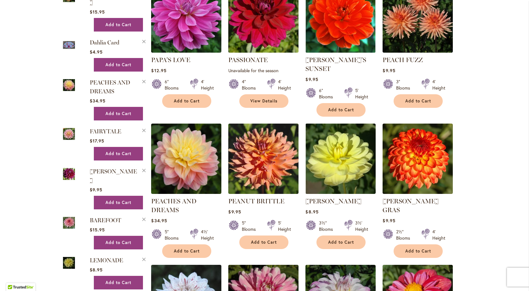
scroll to position [566, 0]
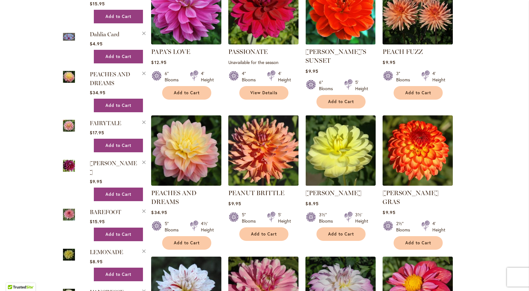
click at [267, 157] on img at bounding box center [264, 150] width 74 height 74
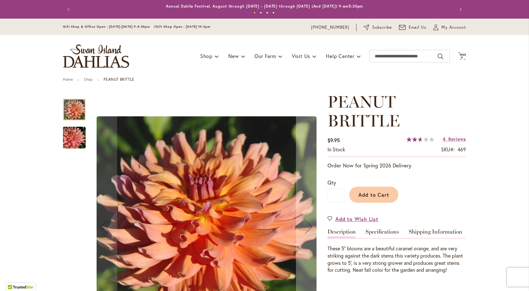
click at [79, 140] on img "PEANUT BRITTLE" at bounding box center [74, 137] width 45 height 30
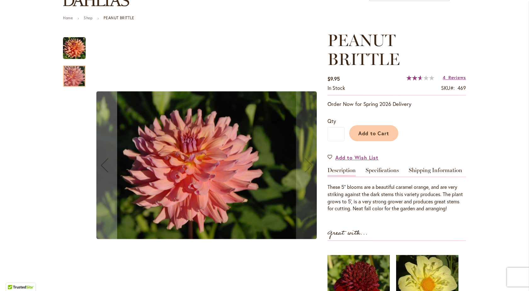
scroll to position [63, 0]
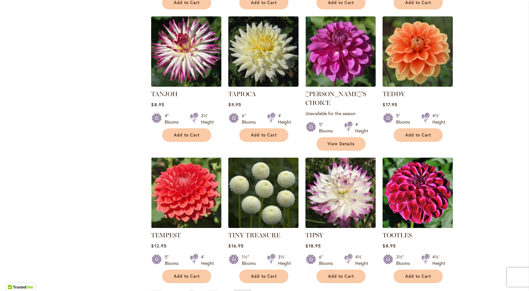
scroll to position [2077, 0]
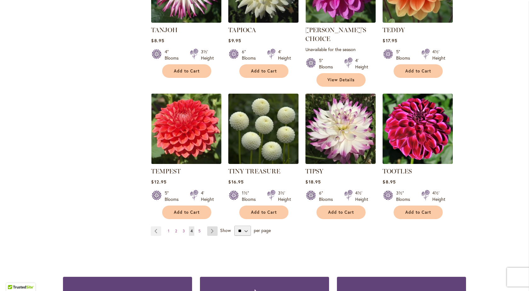
click at [209, 226] on link "Page Next" at bounding box center [212, 230] width 10 height 9
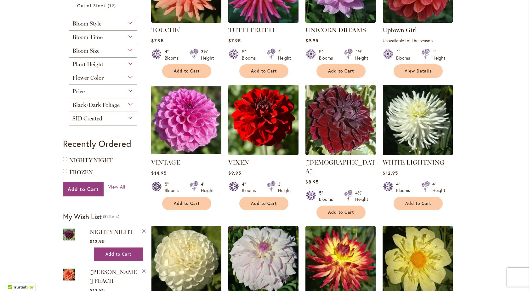
scroll to position [283, 0]
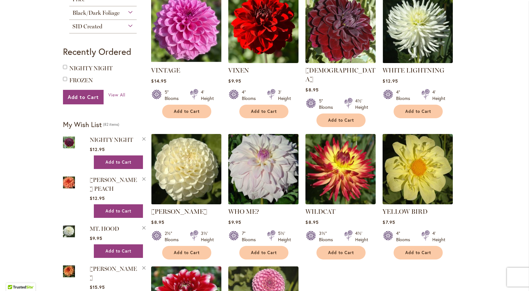
click at [287, 167] on img at bounding box center [264, 169] width 74 height 74
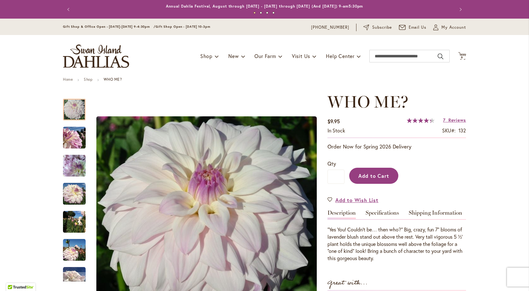
click at [365, 174] on span "Add to Cart" at bounding box center [373, 175] width 31 height 7
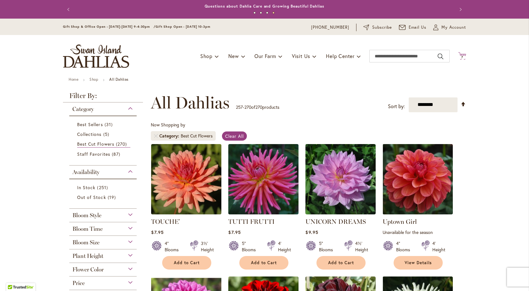
click at [461, 54] on icon at bounding box center [462, 56] width 8 height 8
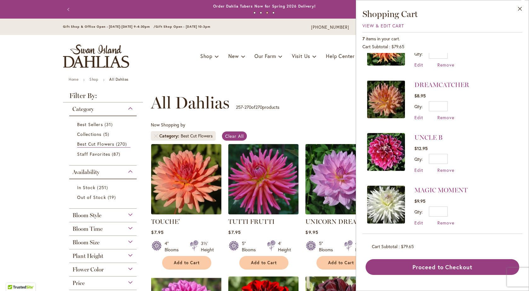
scroll to position [94, 0]
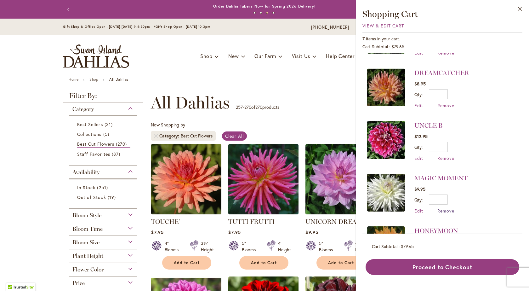
click at [442, 209] on span "Remove" at bounding box center [445, 210] width 17 height 6
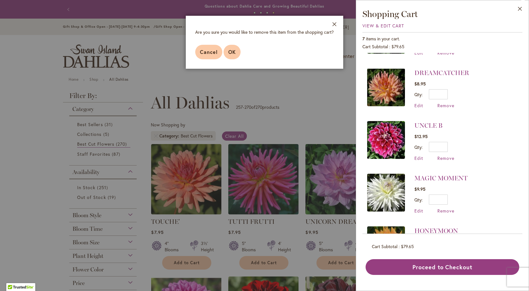
click at [233, 53] on span "OK" at bounding box center [232, 51] width 8 height 7
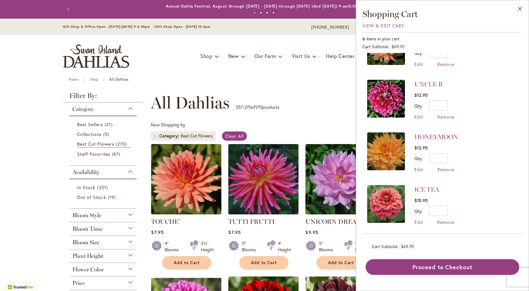
scroll to position [136, 0]
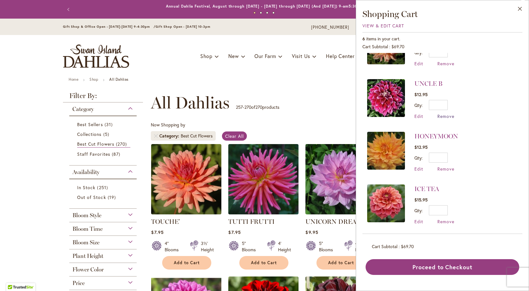
click at [448, 115] on span "Remove" at bounding box center [445, 116] width 17 height 6
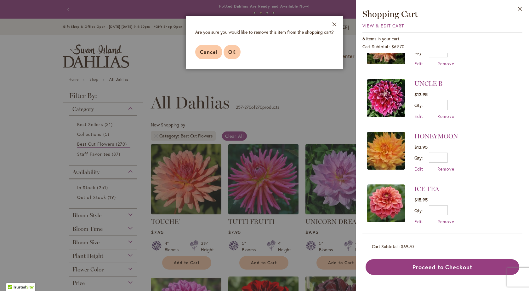
click at [232, 53] on span "OK" at bounding box center [232, 51] width 8 height 7
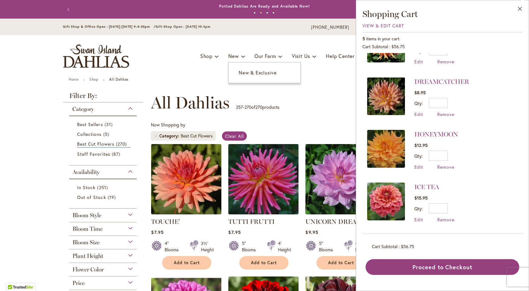
scroll to position [0, 0]
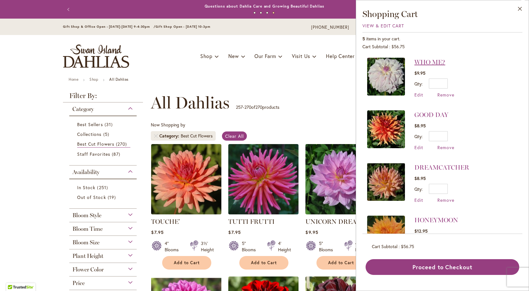
click at [424, 62] on link "WHO ME?" at bounding box center [429, 62] width 31 height 8
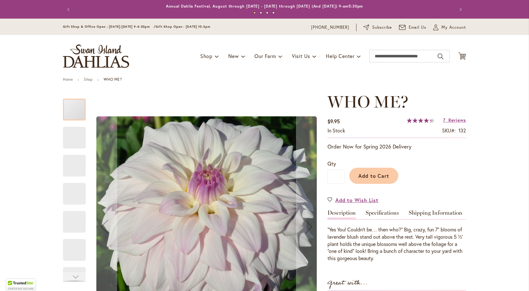
type input "*****"
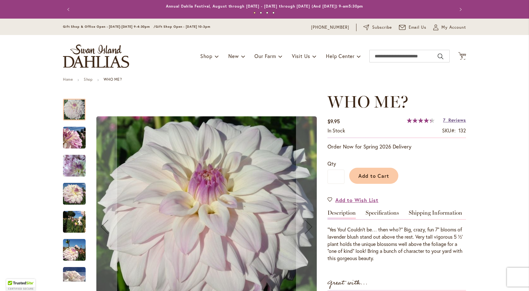
click at [448, 119] on span "Reviews" at bounding box center [457, 120] width 18 height 6
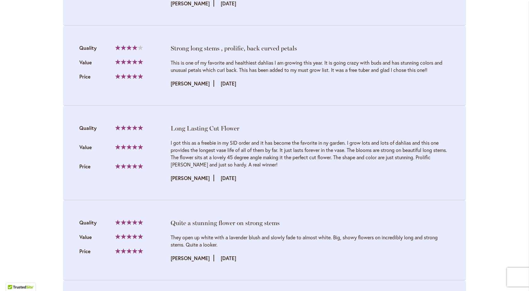
scroll to position [738, 0]
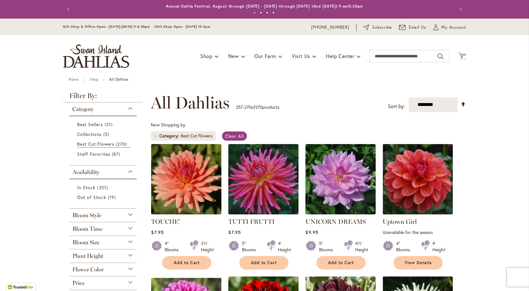
click at [459, 58] on span "5 5 items" at bounding box center [462, 57] width 6 height 3
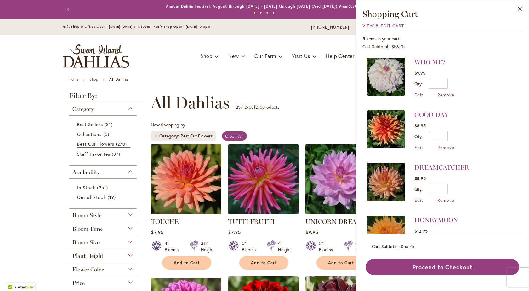
click at [392, 76] on img at bounding box center [386, 77] width 38 height 38
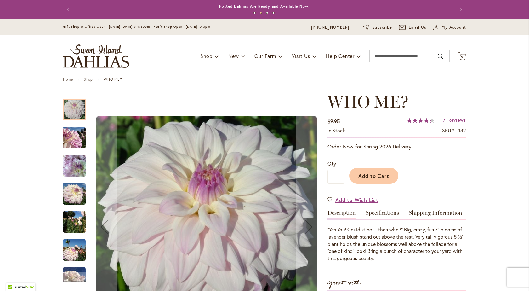
click at [72, 195] on img "Who Me?" at bounding box center [74, 193] width 23 height 23
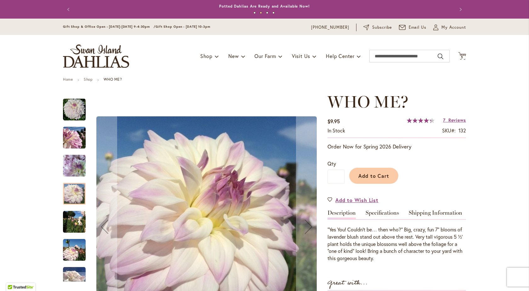
click at [78, 230] on img "Who Me?" at bounding box center [74, 221] width 23 height 23
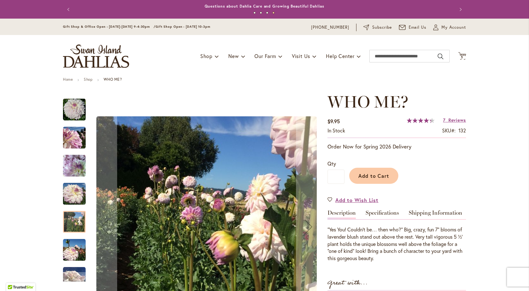
click at [75, 250] on img "Who Me?" at bounding box center [74, 249] width 23 height 23
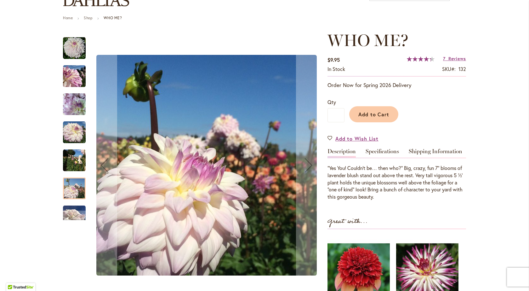
scroll to position [63, 0]
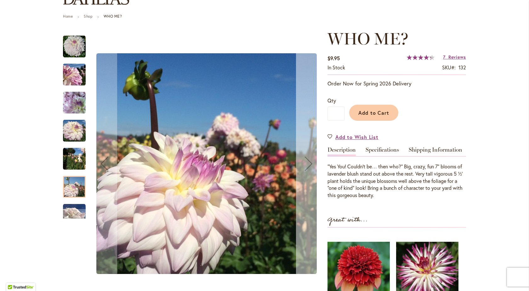
click at [304, 164] on div "Next" at bounding box center [308, 163] width 25 height 25
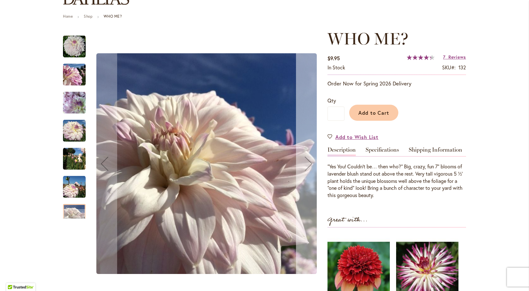
click at [304, 164] on div "Next" at bounding box center [308, 163] width 25 height 25
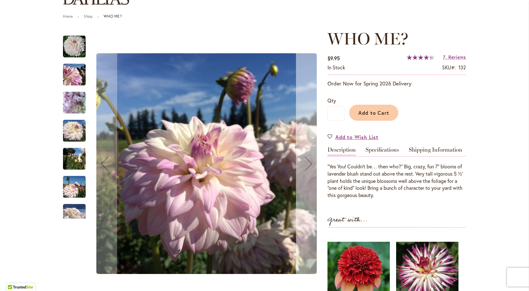
click at [304, 164] on div "Next" at bounding box center [308, 163] width 25 height 25
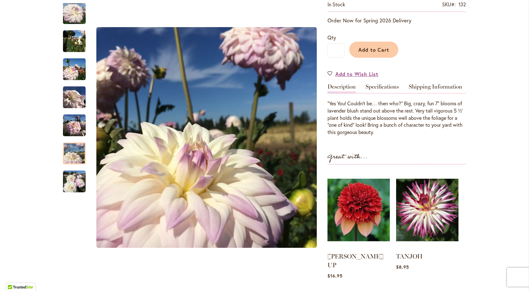
scroll to position [0, 0]
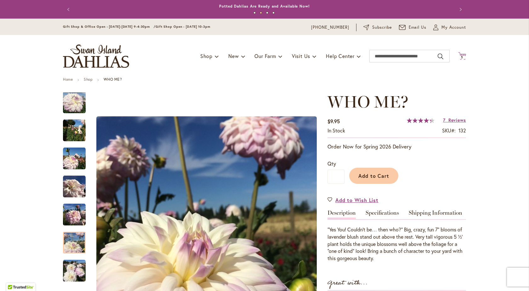
click at [461, 56] on span "5" at bounding box center [462, 57] width 2 height 4
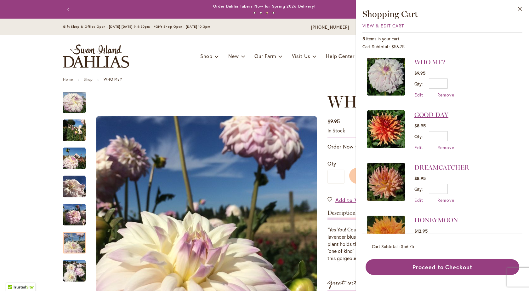
click at [440, 114] on link "GOOD DAY" at bounding box center [431, 115] width 34 height 8
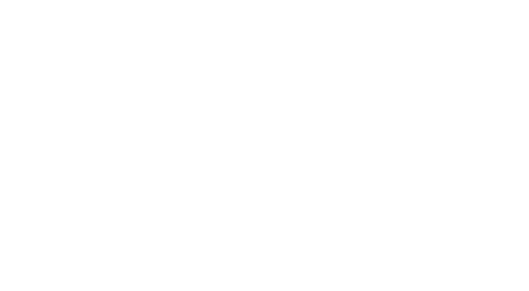
type input "*****"
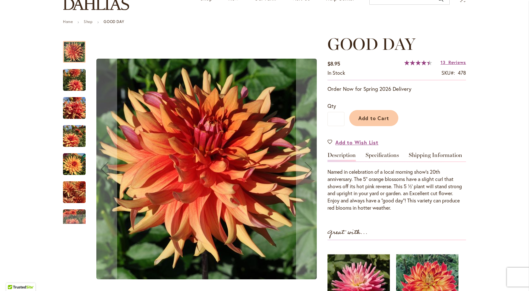
scroll to position [94, 0]
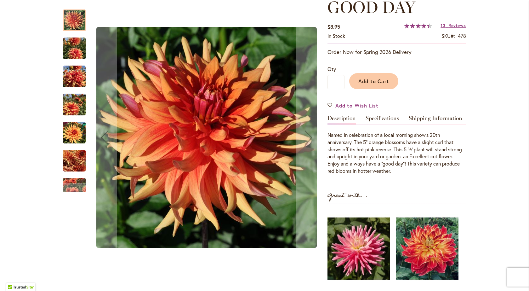
click at [73, 158] on img "GOOD DAY" at bounding box center [74, 160] width 23 height 30
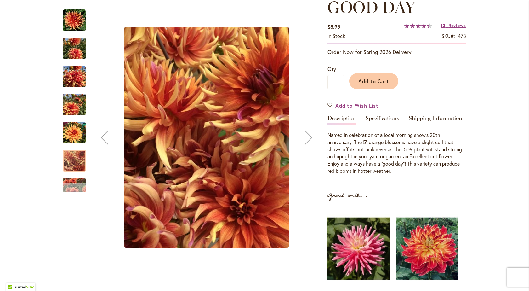
click at [76, 183] on div "Next" at bounding box center [74, 187] width 9 height 9
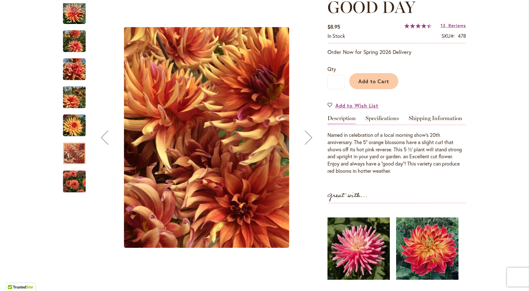
click at [76, 178] on img "GOOD DAY" at bounding box center [74, 181] width 23 height 30
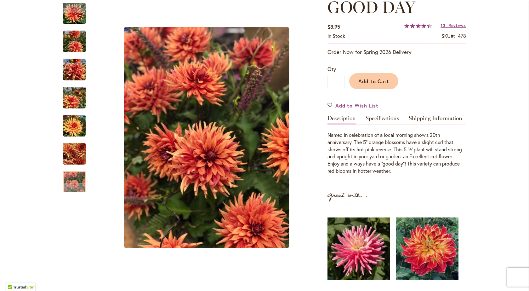
scroll to position [0, 0]
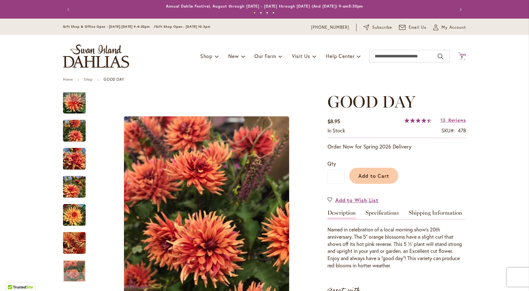
click at [461, 56] on span "5" at bounding box center [462, 57] width 2 height 4
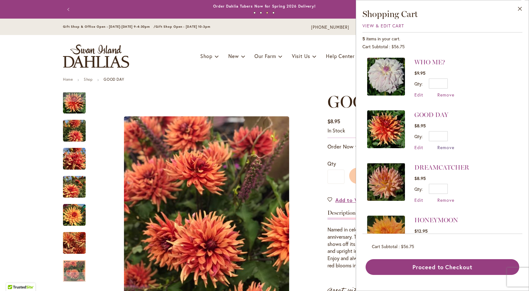
click at [442, 146] on span "Remove" at bounding box center [445, 147] width 17 height 6
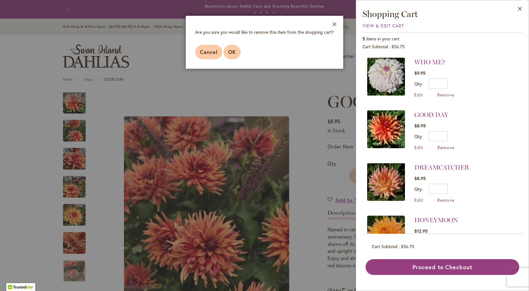
click at [231, 52] on span "OK" at bounding box center [232, 51] width 8 height 7
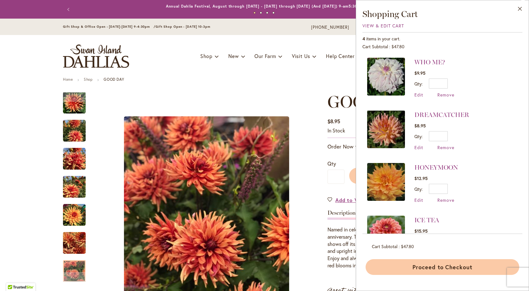
click at [449, 268] on button "Proceed to Checkout" at bounding box center [442, 267] width 154 height 16
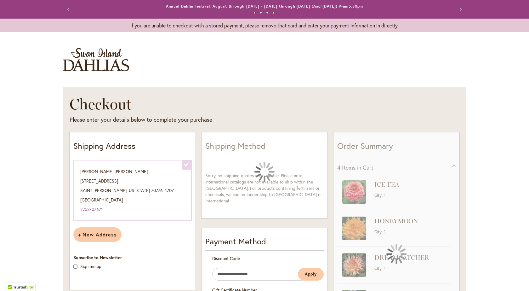
select select "**********"
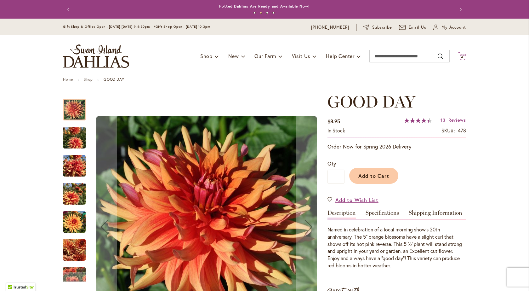
click at [461, 56] on span "4" at bounding box center [462, 57] width 2 height 4
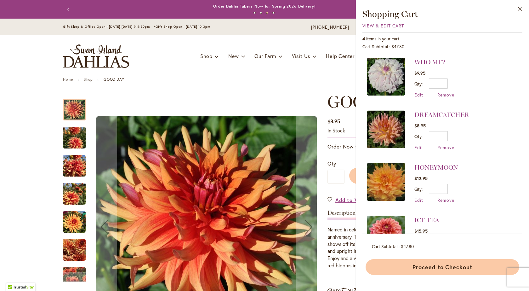
click at [439, 268] on button "Proceed to Checkout" at bounding box center [442, 267] width 154 height 16
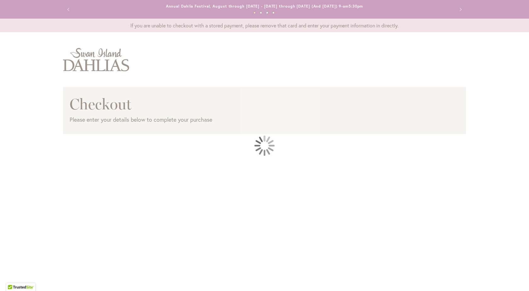
select select "**********"
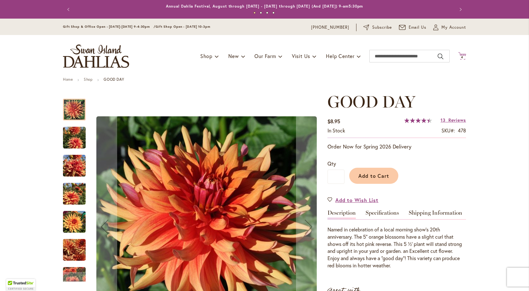
click at [461, 56] on span "4 4 items" at bounding box center [462, 57] width 6 height 3
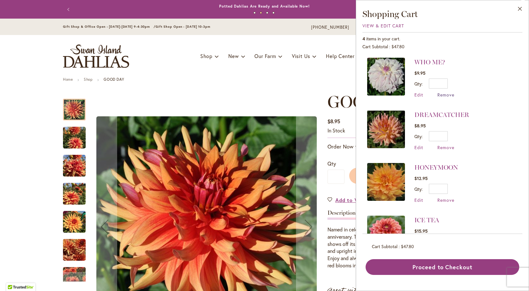
click at [443, 94] on span "Remove" at bounding box center [445, 95] width 17 height 6
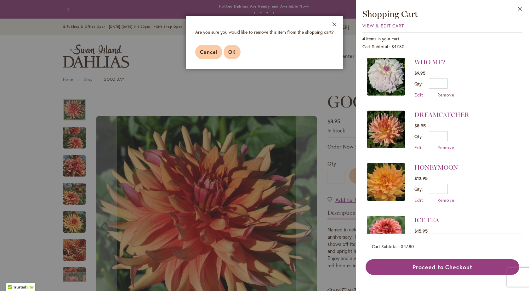
click at [229, 55] on span "OK" at bounding box center [232, 51] width 8 height 7
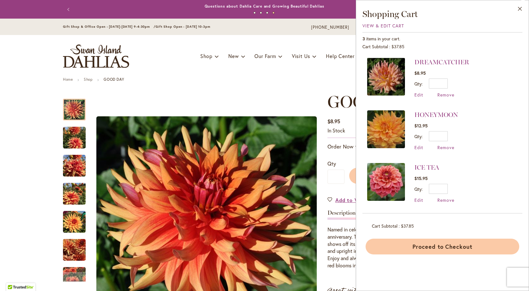
click at [434, 246] on button "Proceed to Checkout" at bounding box center [442, 246] width 154 height 16
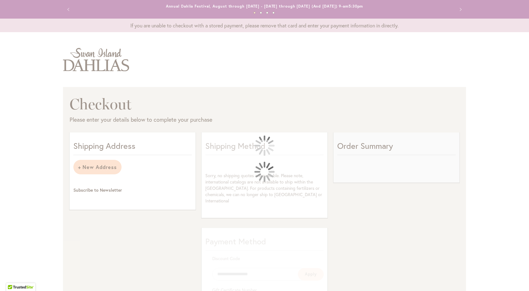
select select "**********"
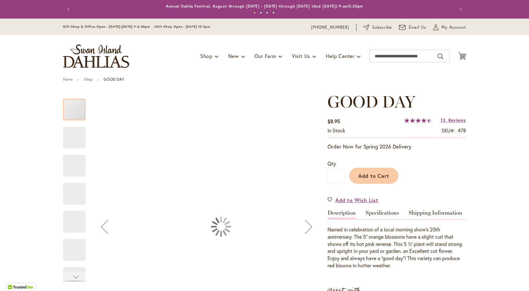
type input "*****"
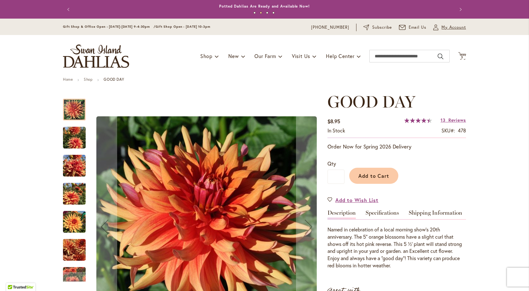
click at [447, 27] on span "My Account" at bounding box center [453, 27] width 25 height 6
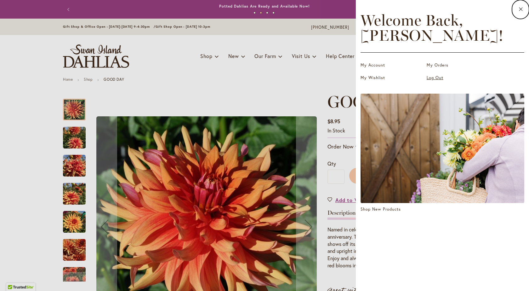
click at [436, 77] on link "Log Out" at bounding box center [457, 78] width 63 height 6
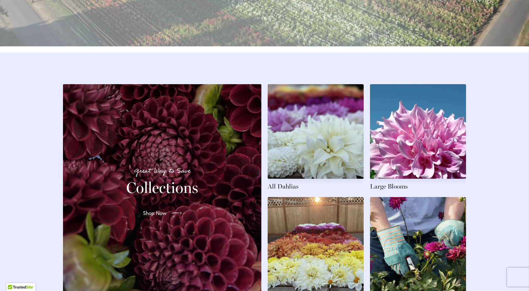
scroll to position [881, 0]
